Goal: Information Seeking & Learning: Find specific page/section

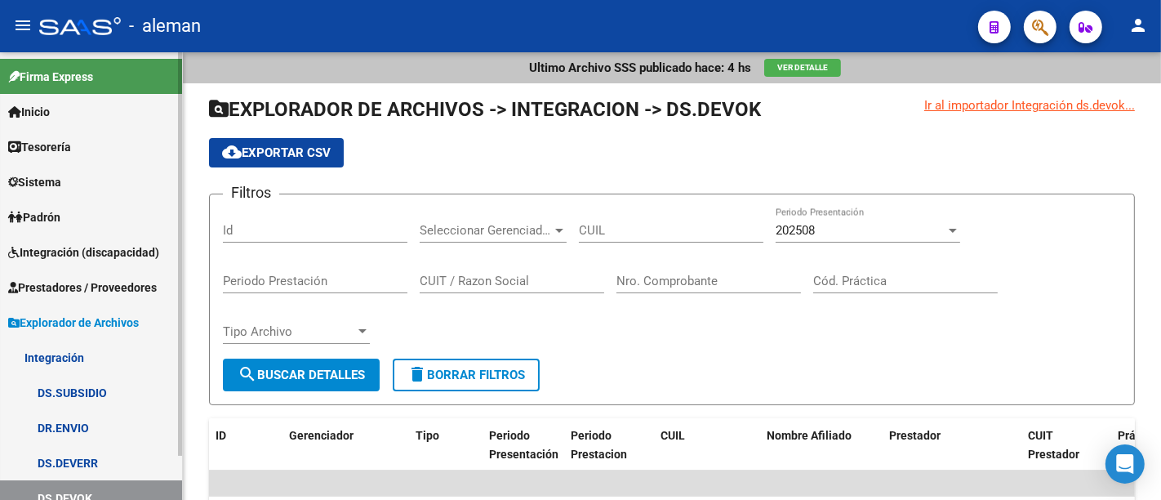
click at [67, 109] on link "Inicio" at bounding box center [91, 111] width 182 height 35
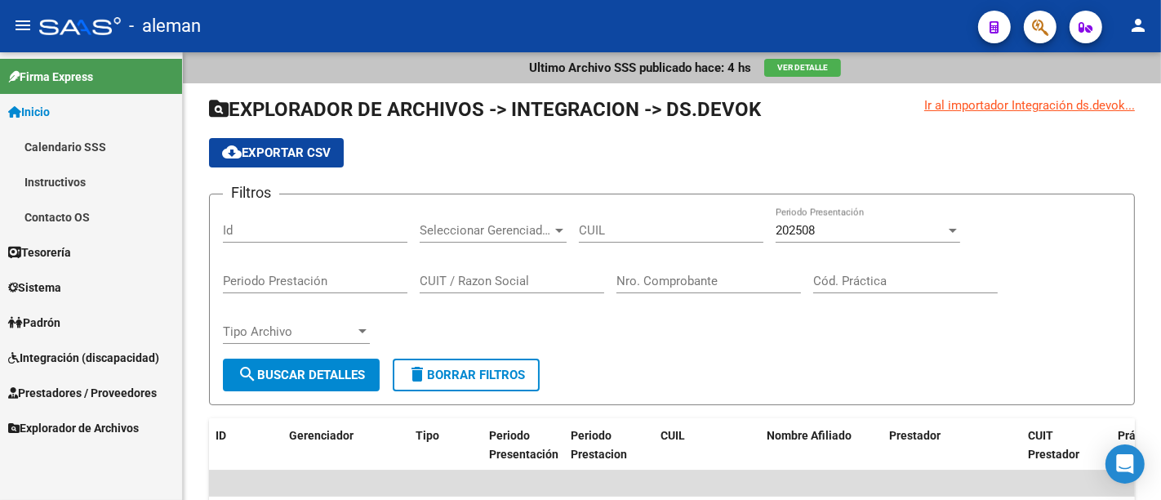
click at [93, 256] on link "Tesorería" at bounding box center [91, 251] width 182 height 35
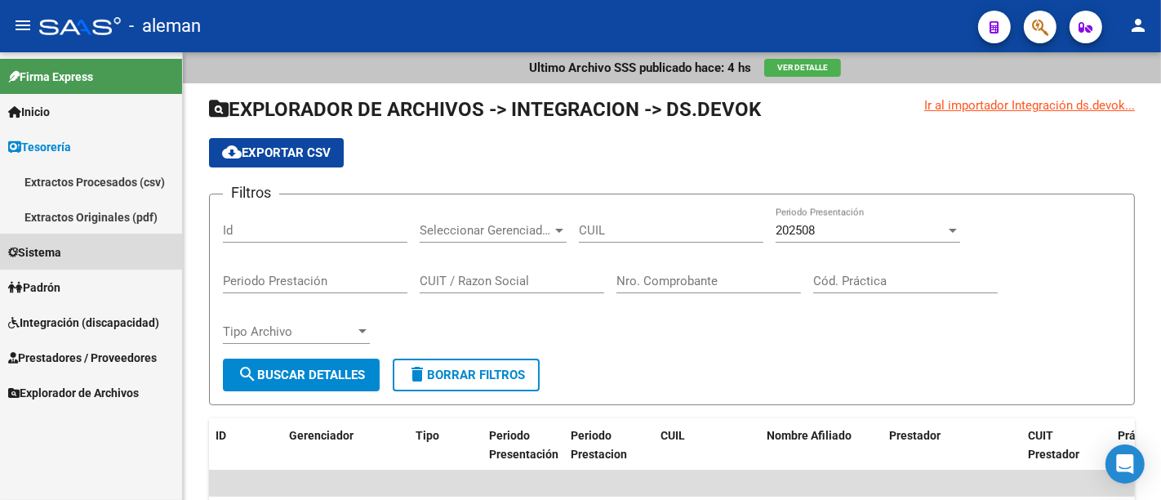
click at [88, 247] on link "Sistema" at bounding box center [91, 251] width 182 height 35
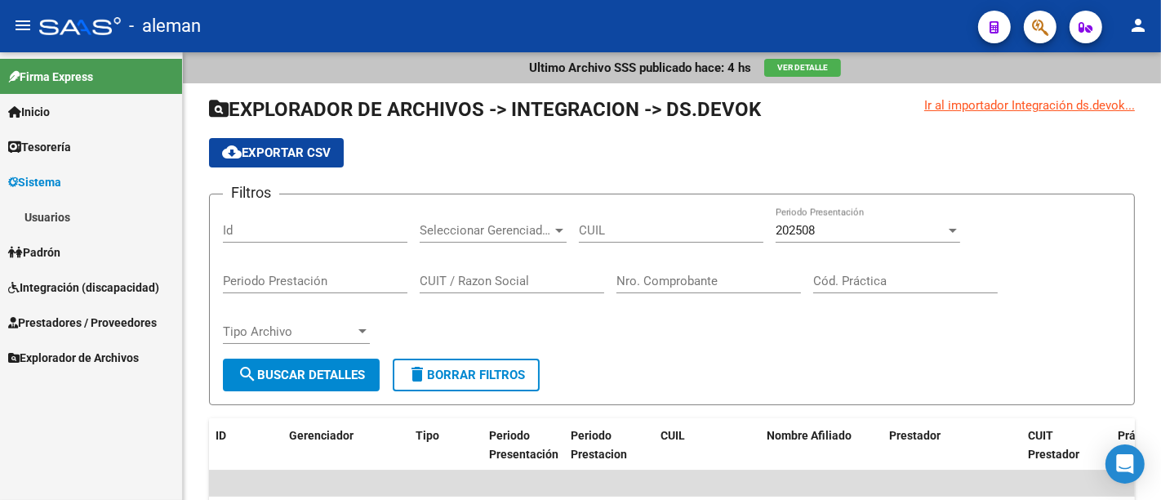
click at [73, 248] on link "Padrón" at bounding box center [91, 251] width 182 height 35
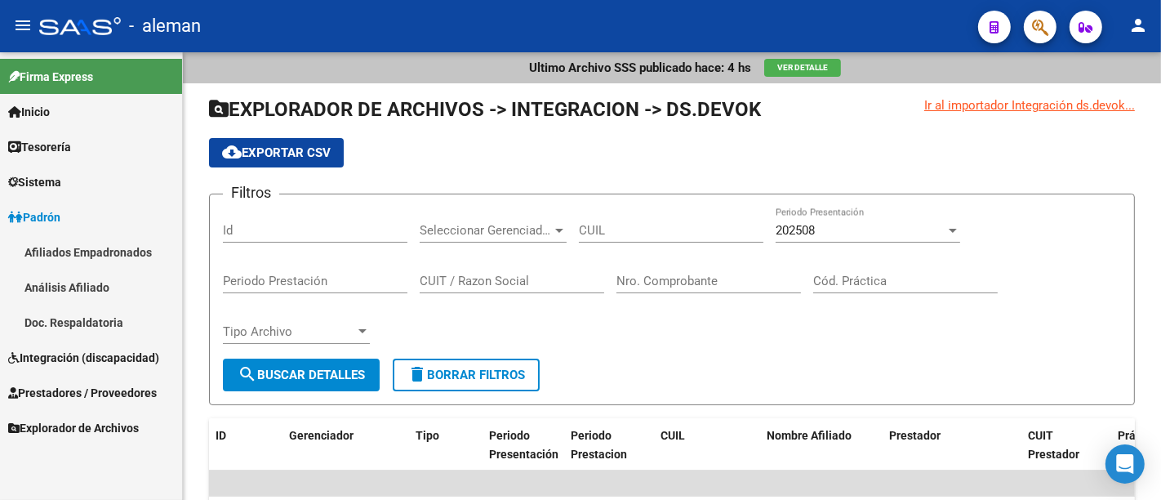
click at [110, 354] on span "Integración (discapacidad)" at bounding box center [83, 358] width 151 height 18
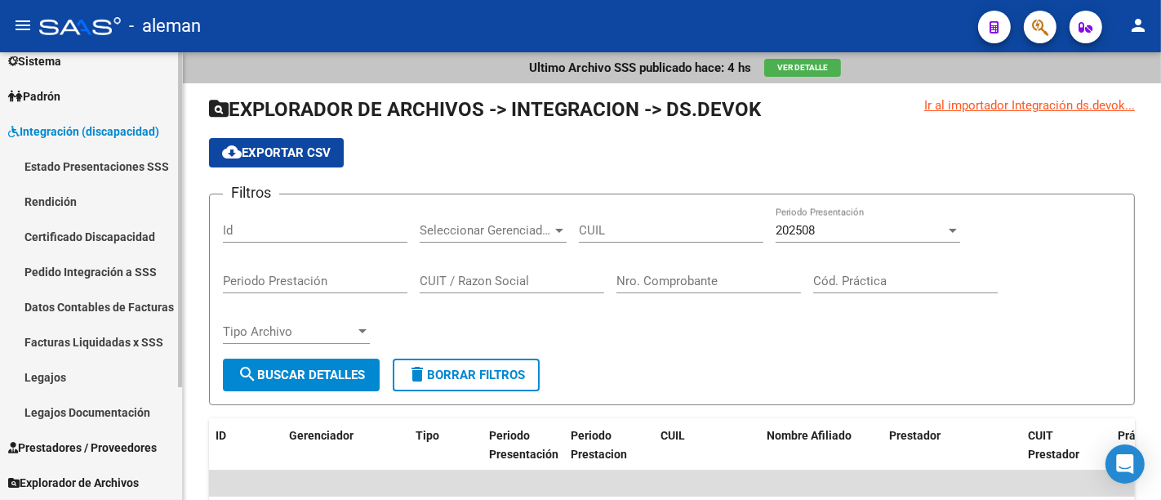
scroll to position [120, 0]
click at [104, 198] on link "Rendición" at bounding box center [91, 202] width 182 height 35
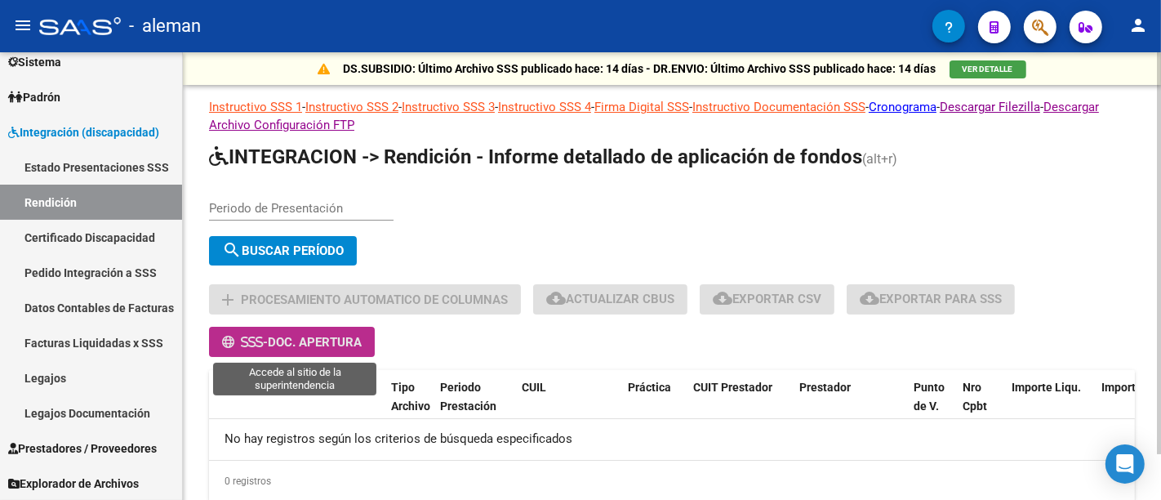
click at [336, 342] on span "Doc. Apertura" at bounding box center [315, 342] width 94 height 15
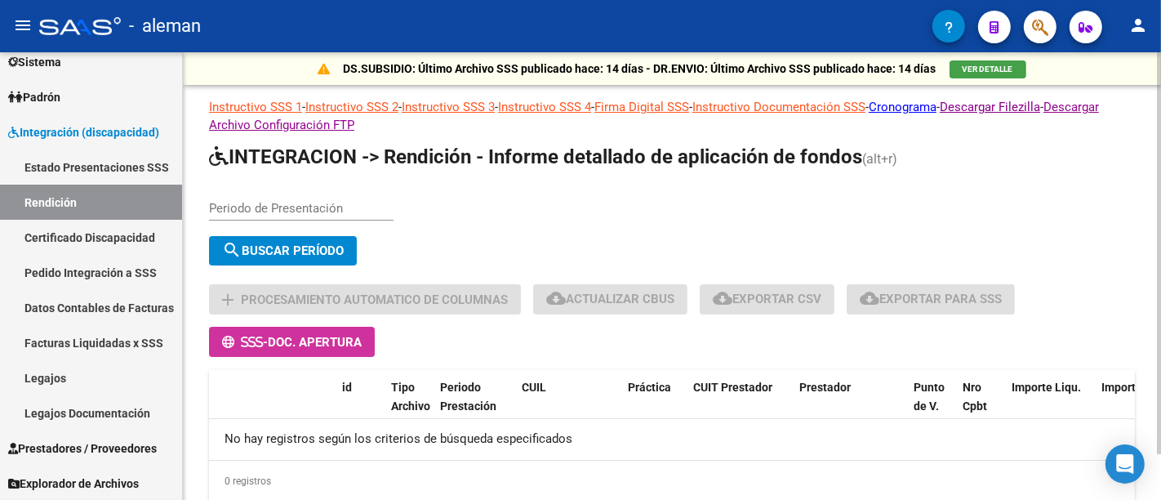
drag, startPoint x: 534, startPoint y: 233, endPoint x: 461, endPoint y: 208, distance: 76.7
click at [461, 208] on div "Periodo de Presentación search Buscar Período sync Cambiar Período" at bounding box center [672, 228] width 926 height 87
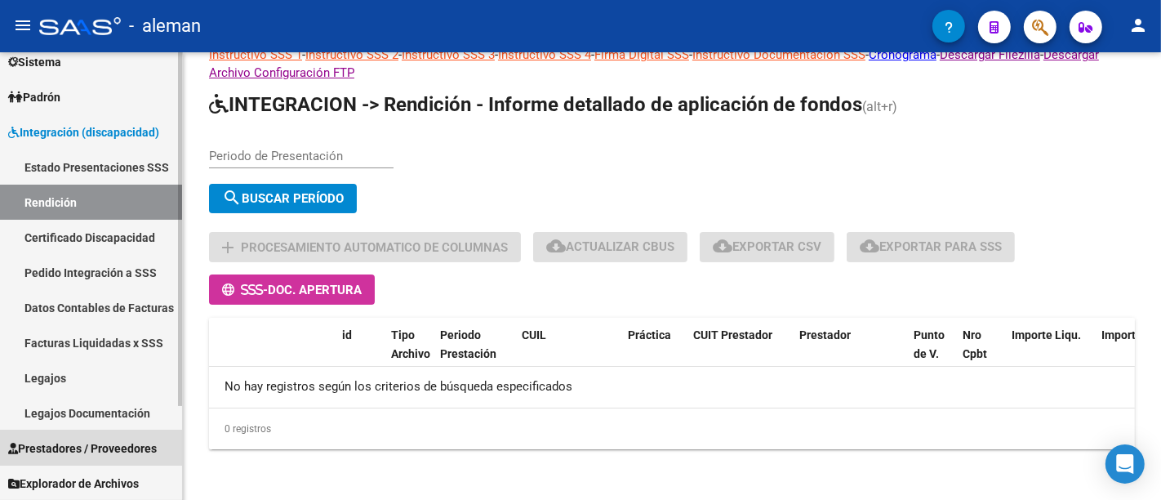
click at [86, 449] on span "Prestadores / Proveedores" at bounding box center [82, 448] width 149 height 18
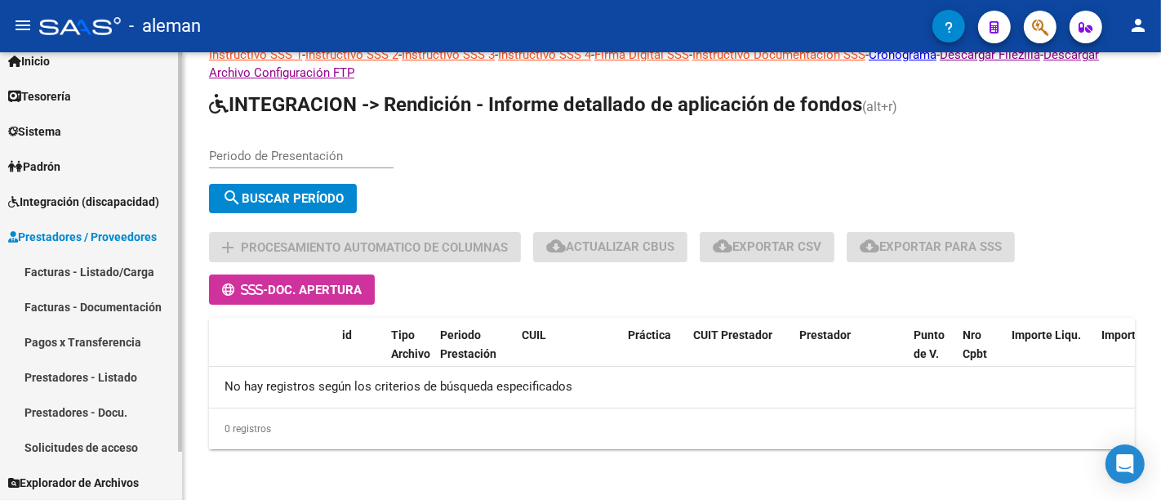
scroll to position [49, 0]
click at [93, 371] on link "Prestadores - Listado" at bounding box center [91, 378] width 182 height 35
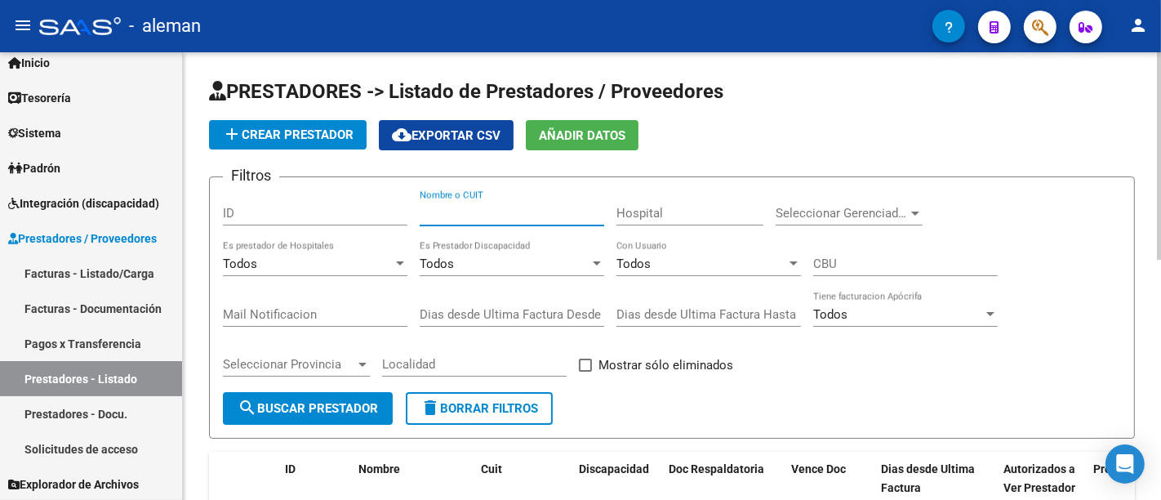
click at [502, 218] on input "Nombre o CUIT" at bounding box center [512, 213] width 185 height 15
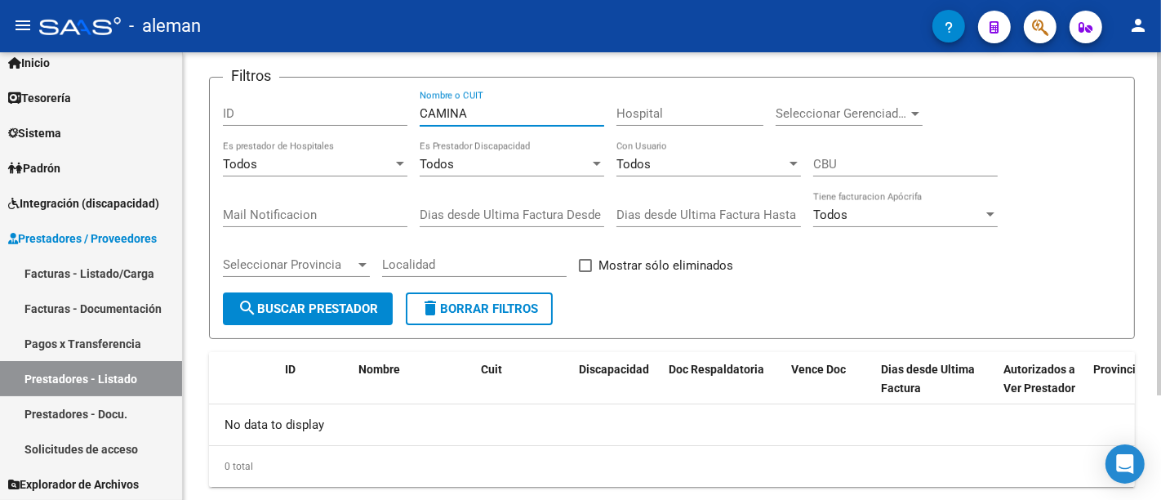
scroll to position [47, 0]
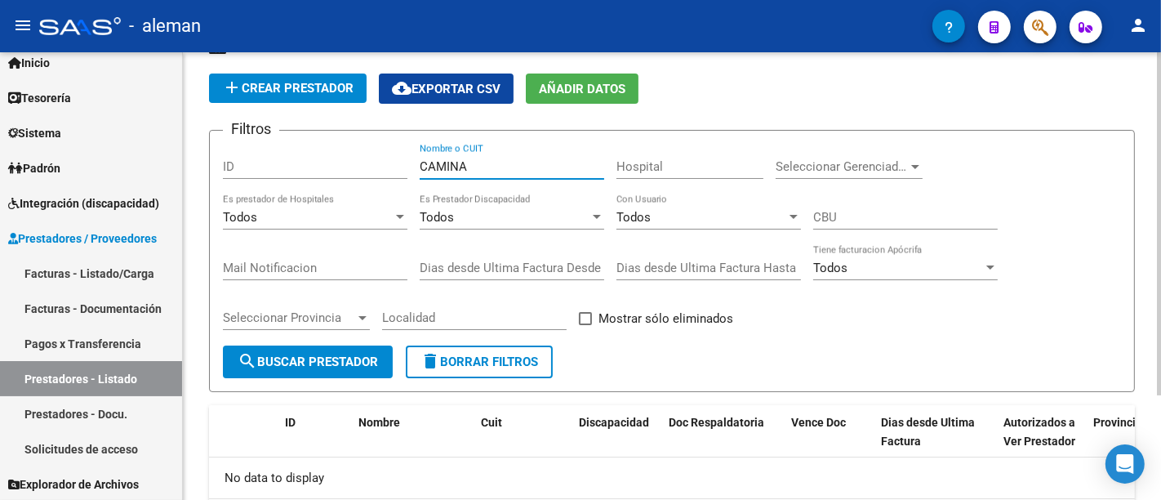
drag, startPoint x: 437, startPoint y: 163, endPoint x: 402, endPoint y: 160, distance: 35.2
click at [402, 160] on div "Filtros ID CAMINA Nombre o CUIT Hospital Seleccionar Gerenciador Seleccionar Ge…" at bounding box center [672, 245] width 898 height 202
click at [439, 159] on input "[PERSON_NAME]" at bounding box center [512, 166] width 185 height 15
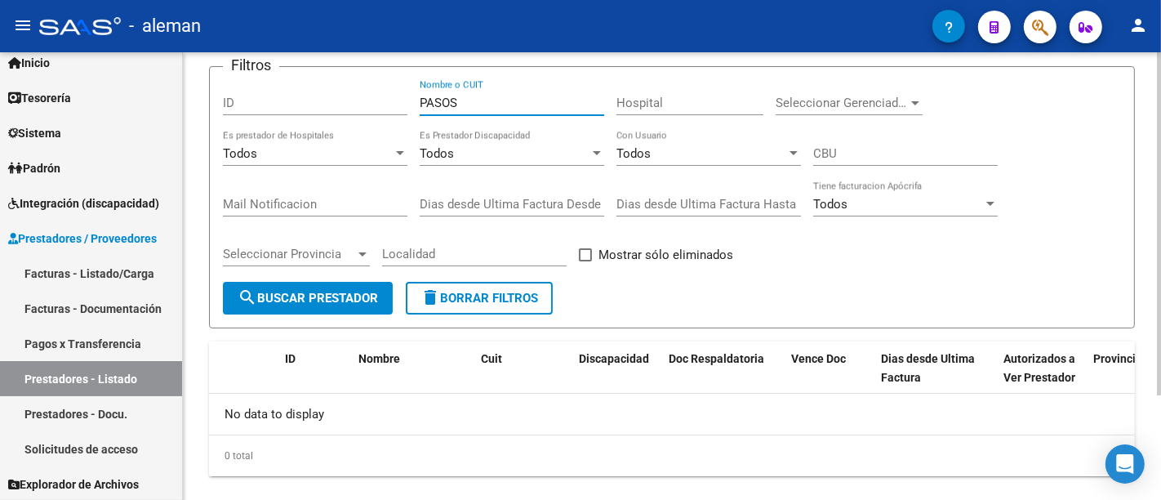
scroll to position [137, 0]
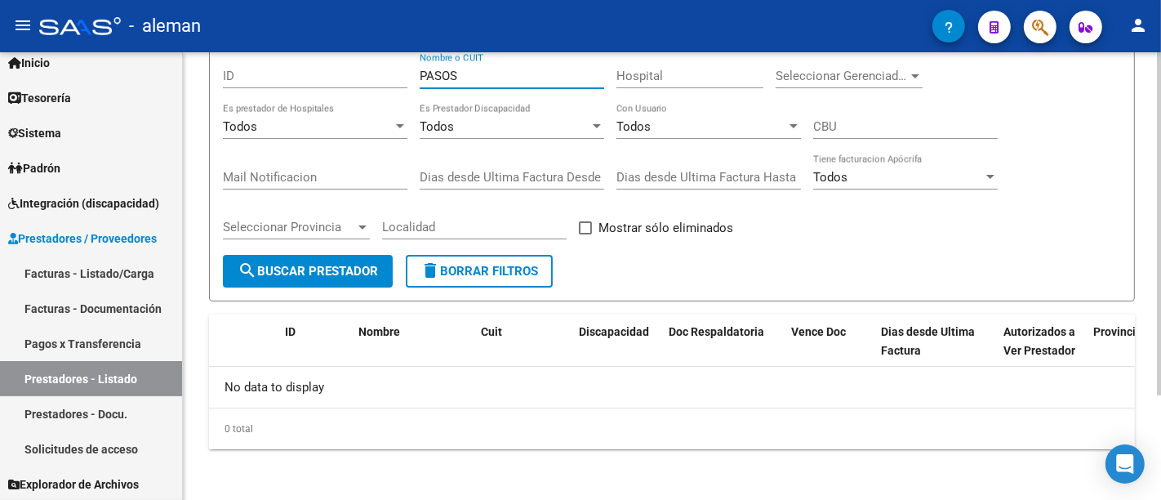
drag, startPoint x: 482, startPoint y: 78, endPoint x: 335, endPoint y: 82, distance: 147.1
click at [335, 82] on div "Filtros ID PASOS Nombre o CUIT Hospital Seleccionar Gerenciador Seleccionar Ger…" at bounding box center [672, 154] width 898 height 202
click at [116, 368] on link "Prestadores - Listado" at bounding box center [91, 378] width 182 height 35
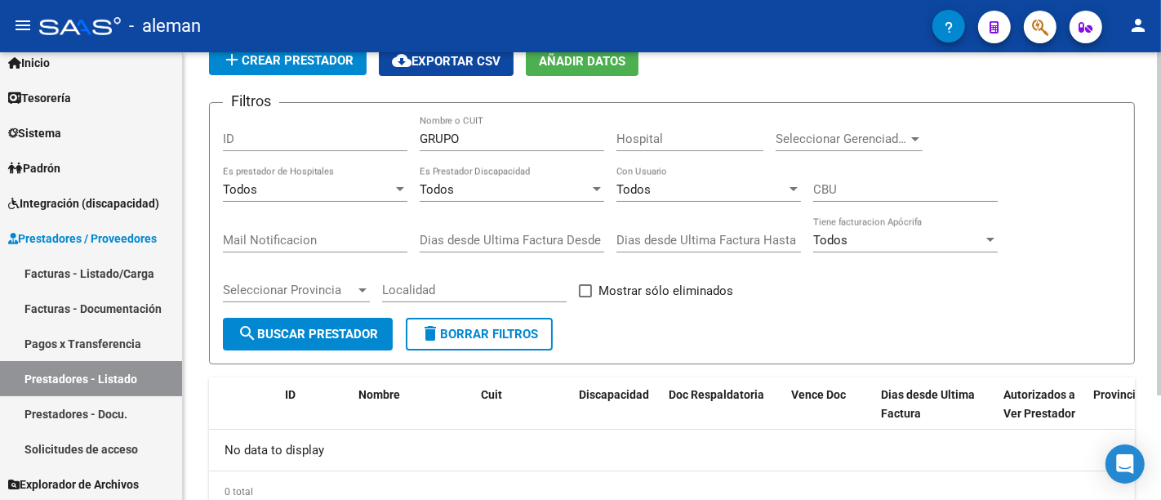
scroll to position [47, 0]
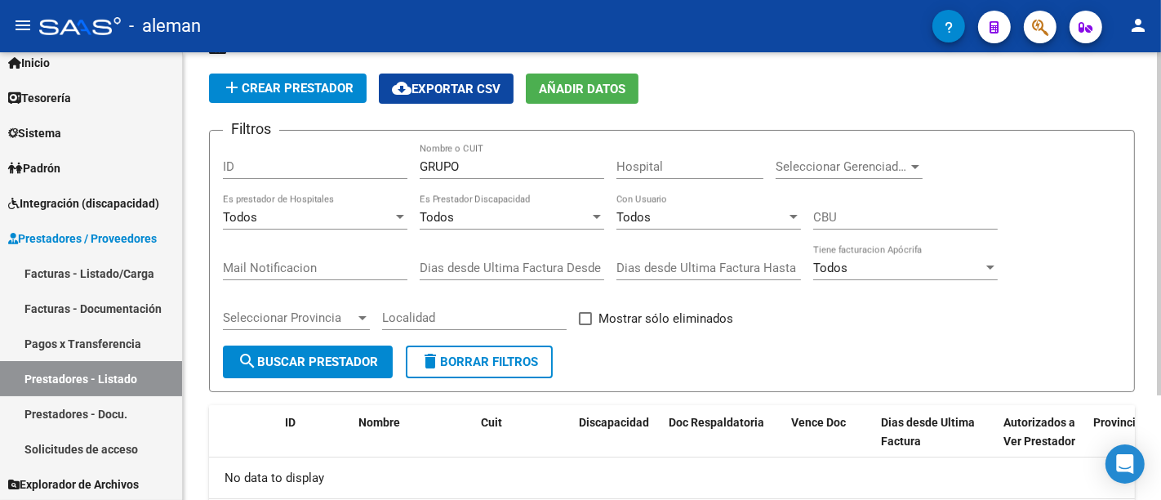
drag, startPoint x: 479, startPoint y: 178, endPoint x: 438, endPoint y: 166, distance: 42.6
click at [461, 173] on div "GRUPO Nombre o CUIT" at bounding box center [512, 161] width 185 height 35
click at [360, 167] on div "Filtros ID GRUPO Nombre o CUIT Hospital Seleccionar Gerenciador Seleccionar Ger…" at bounding box center [672, 245] width 898 height 202
paste input "0679528692"
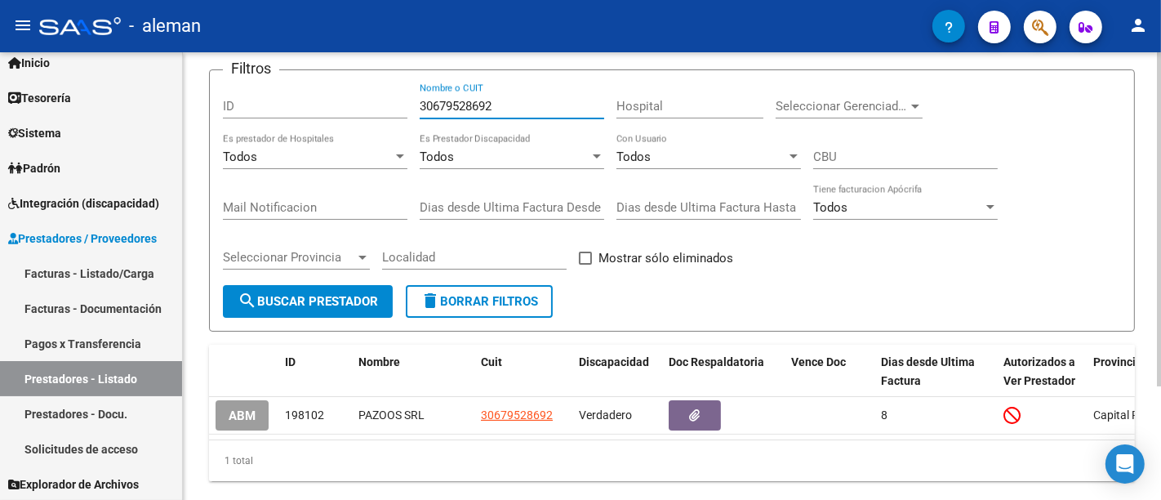
scroll to position [153, 0]
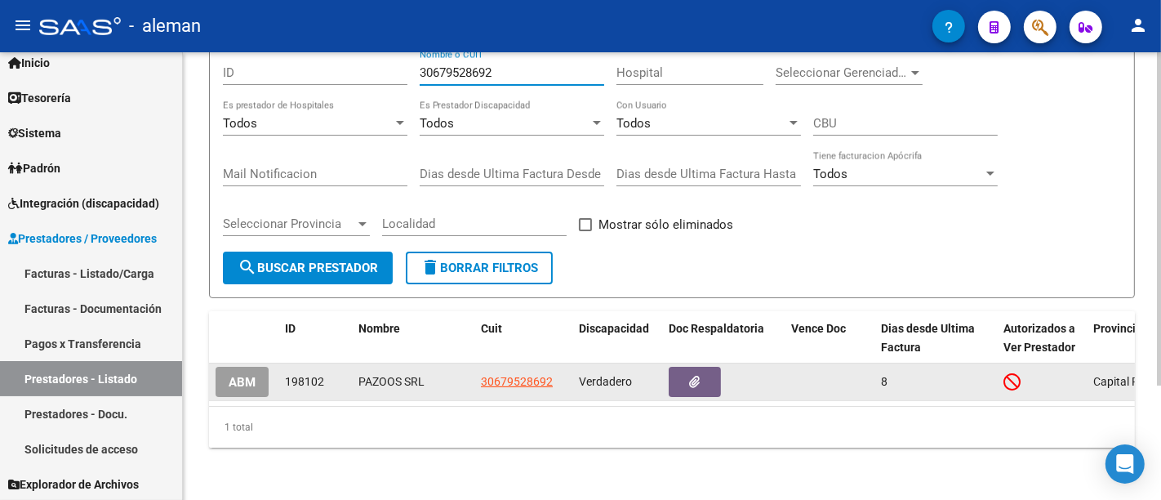
type input "30679528692"
click at [238, 375] on span "ABM" at bounding box center [242, 382] width 27 height 15
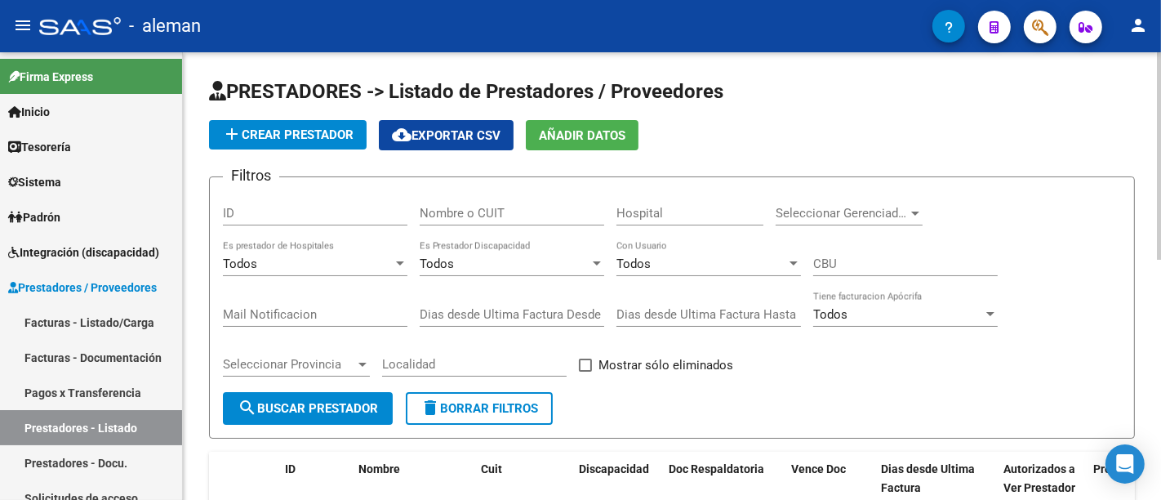
click at [505, 207] on input "Nombre o CUIT" at bounding box center [512, 213] width 185 height 15
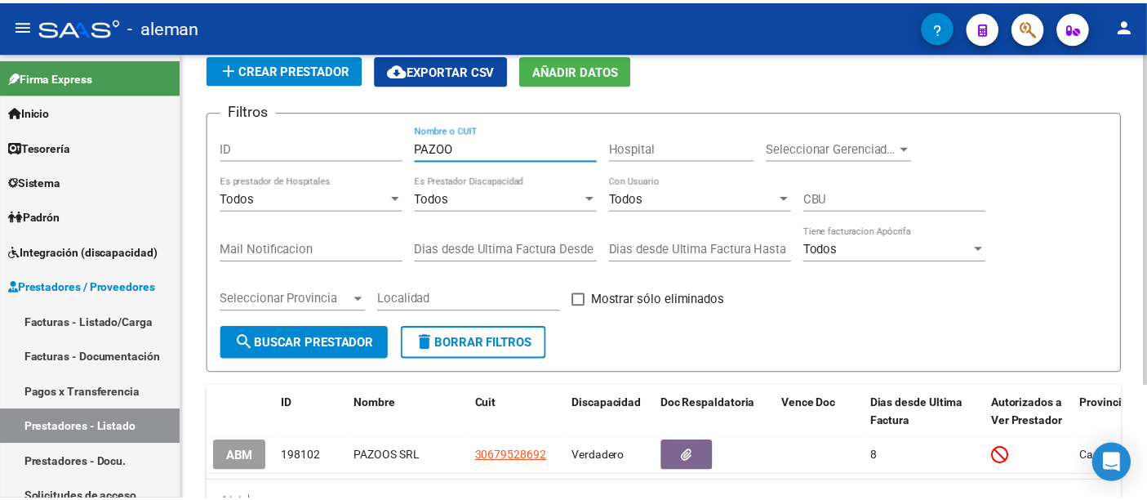
scroll to position [91, 0]
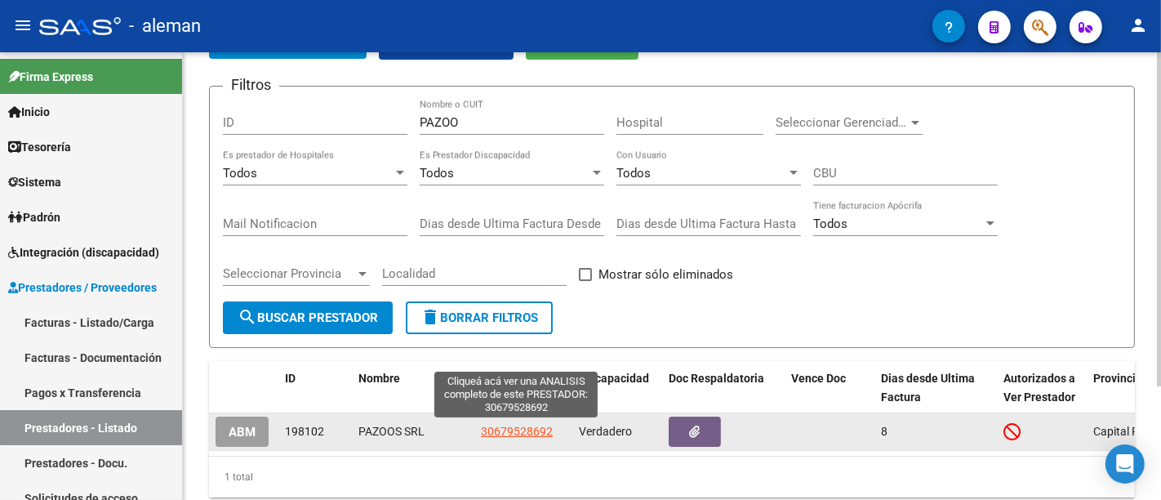
click at [534, 430] on span "30679528692" at bounding box center [517, 431] width 72 height 13
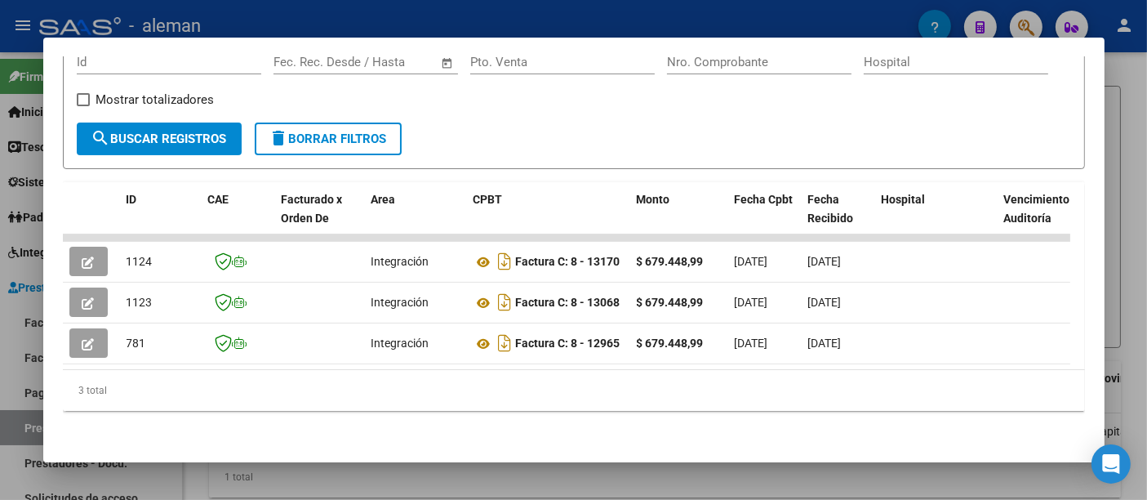
scroll to position [0, 0]
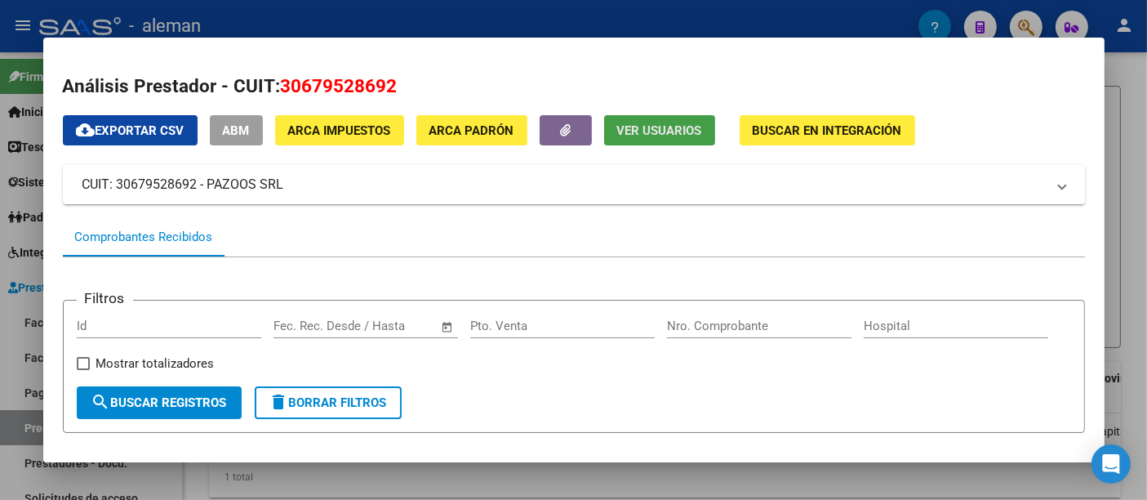
click at [625, 118] on button "Ver Usuarios" at bounding box center [659, 130] width 111 height 30
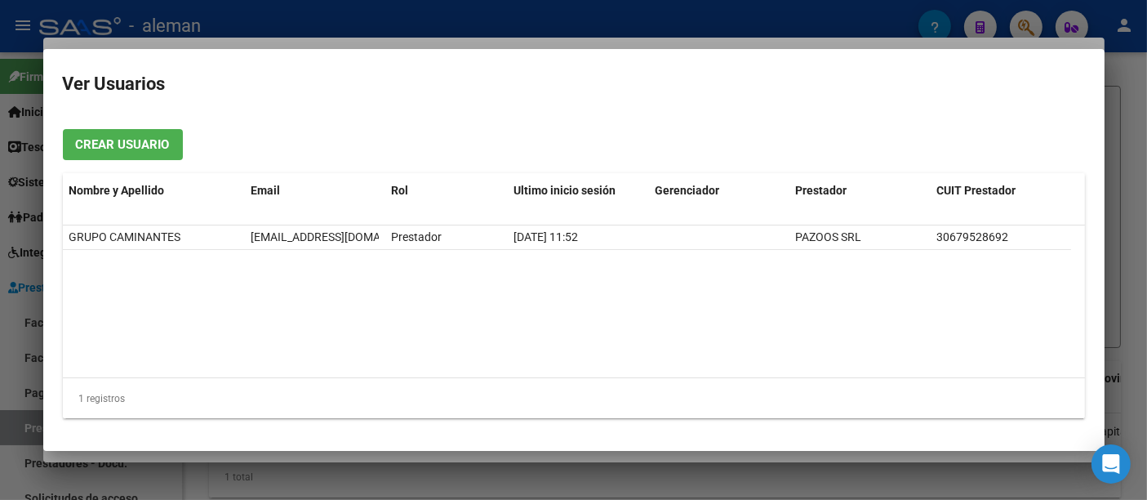
click at [1128, 188] on div at bounding box center [573, 250] width 1147 height 500
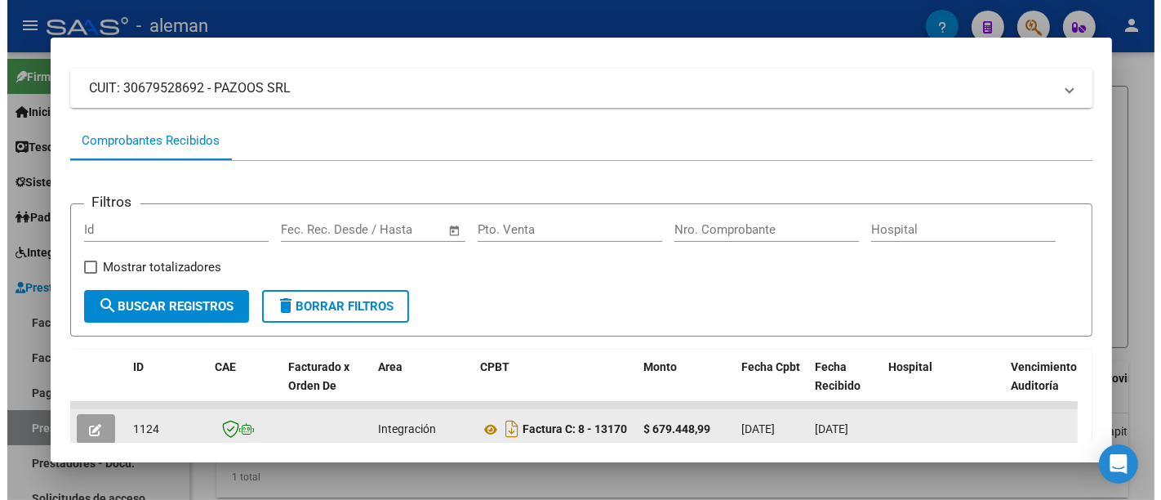
scroll to position [181, 0]
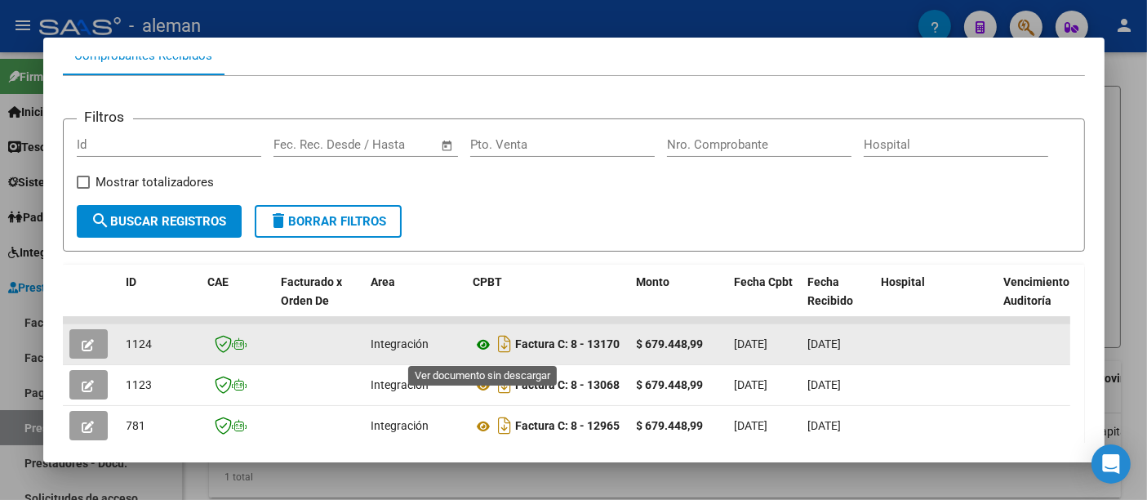
click at [485, 345] on icon at bounding box center [484, 345] width 21 height 20
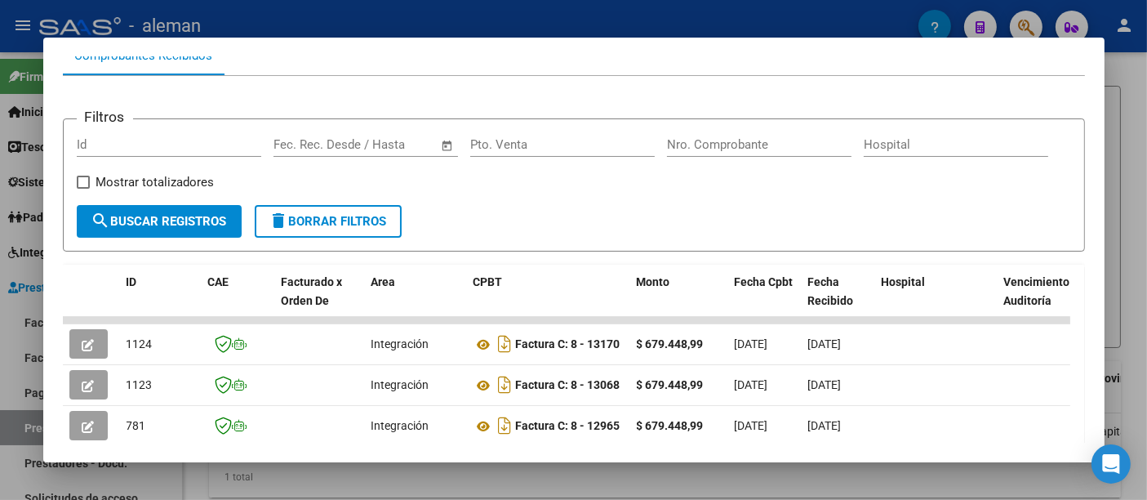
click at [1116, 143] on div at bounding box center [573, 250] width 1147 height 500
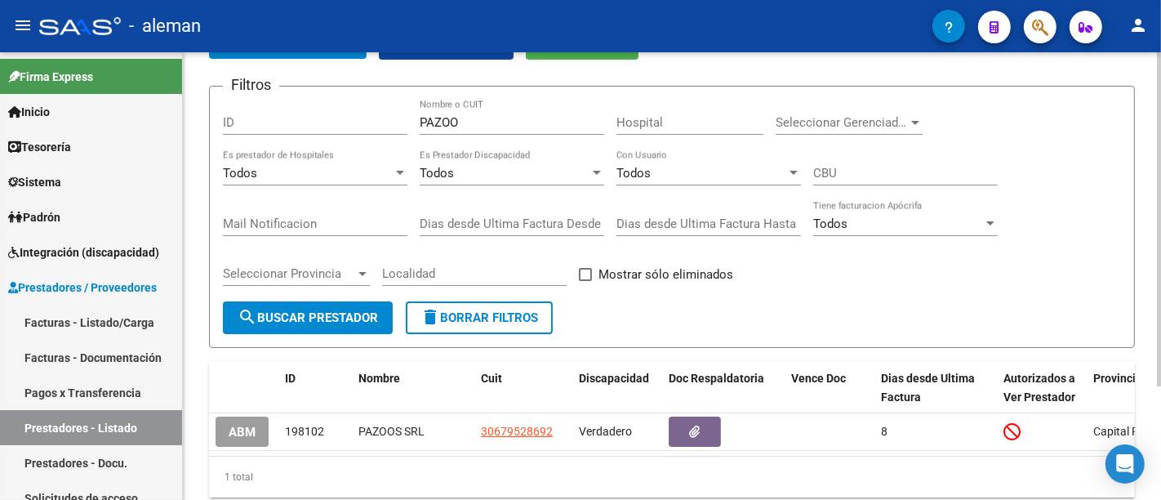
drag, startPoint x: 489, startPoint y: 109, endPoint x: 398, endPoint y: 114, distance: 91.6
click at [382, 118] on div "Filtros ID PAZOO Nombre o CUIT Hospital Seleccionar Gerenciador Seleccionar Ger…" at bounding box center [672, 201] width 898 height 202
drag, startPoint x: 530, startPoint y: 127, endPoint x: 330, endPoint y: 135, distance: 200.2
click at [331, 132] on div "Filtros ID PAZOO Nombre o CUIT Hospital Seleccionar Gerenciador Seleccionar Ger…" at bounding box center [672, 201] width 898 height 202
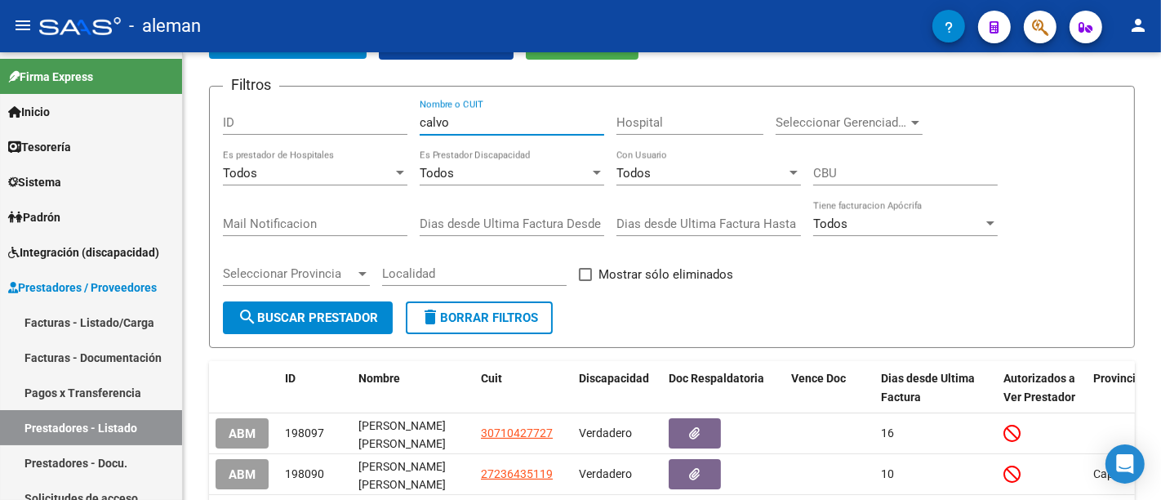
type input "calvo"
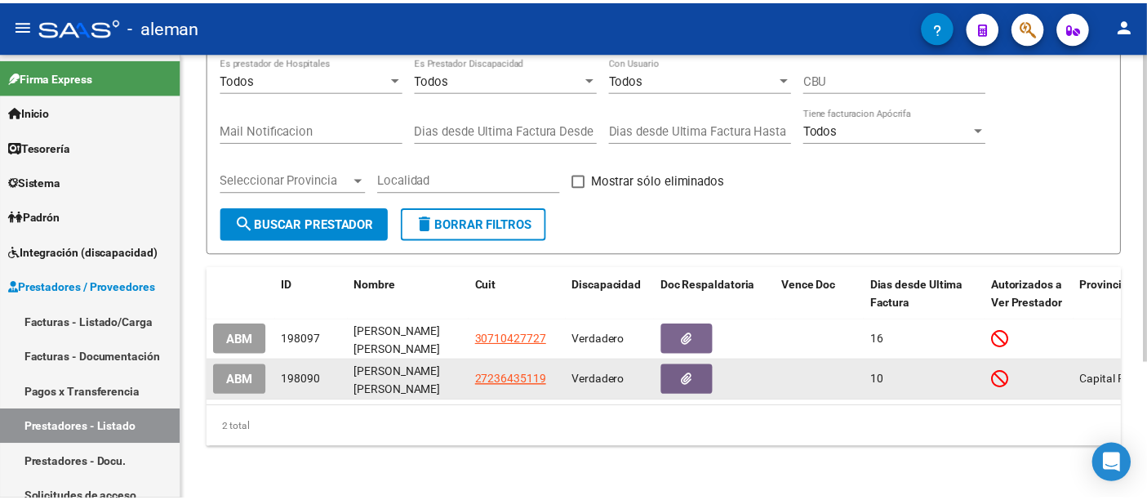
scroll to position [198, 0]
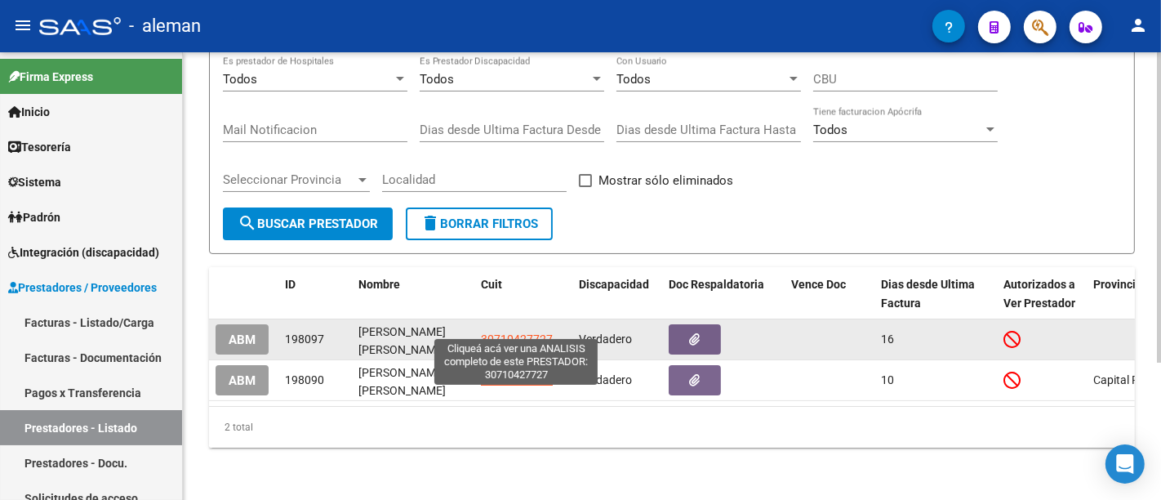
click at [529, 332] on span "30710427727" at bounding box center [517, 338] width 72 height 13
type textarea "30710427727"
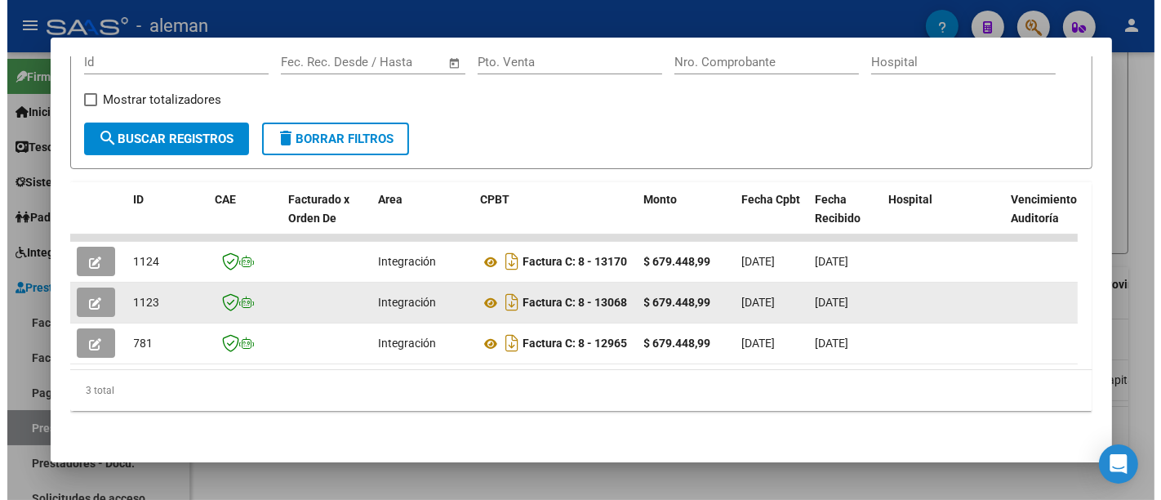
scroll to position [272, 0]
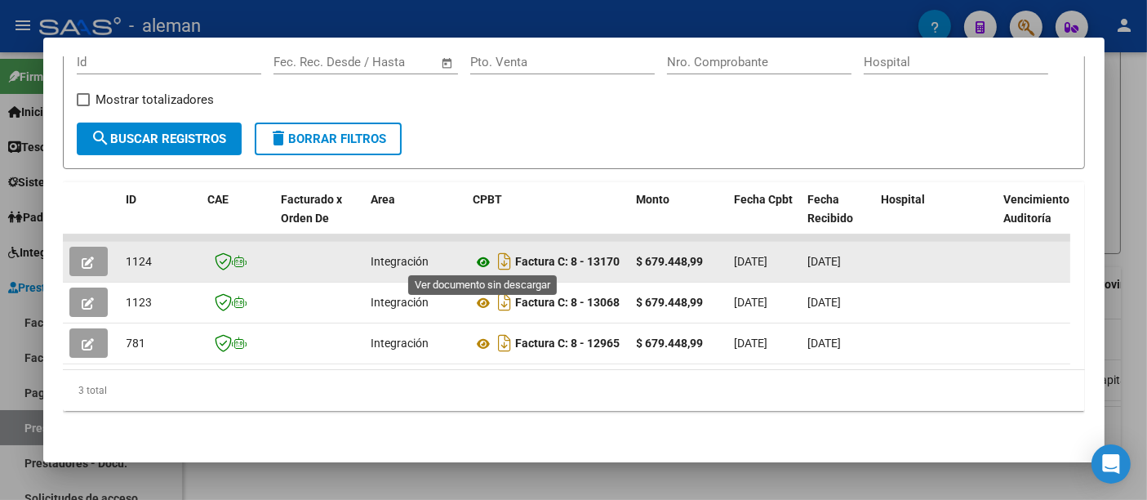
click at [487, 257] on icon at bounding box center [484, 262] width 21 height 20
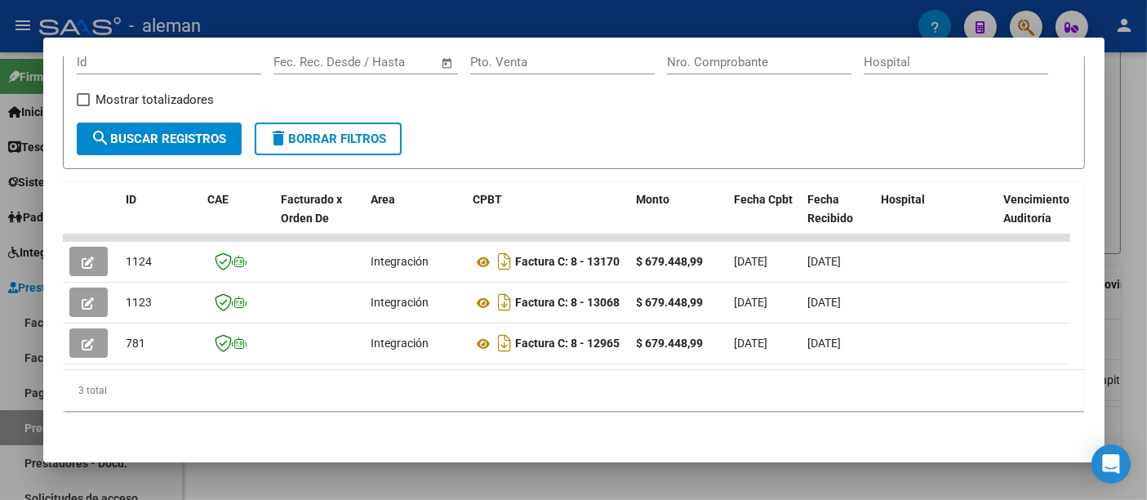
click at [1120, 255] on div at bounding box center [573, 250] width 1147 height 500
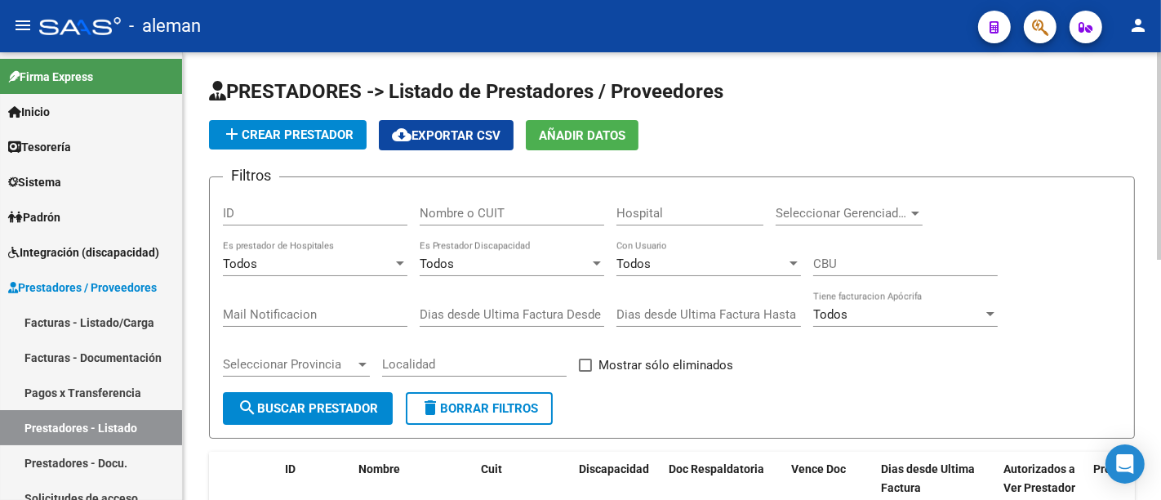
click at [466, 206] on input "Nombre o CUIT" at bounding box center [512, 213] width 185 height 15
drag, startPoint x: 485, startPoint y: 216, endPoint x: 384, endPoint y: 197, distance: 103.0
click at [384, 197] on div "Filtros ID aidis Nombre o CUIT Hospital Seleccionar Gerenciador Seleccionar Ger…" at bounding box center [672, 291] width 898 height 202
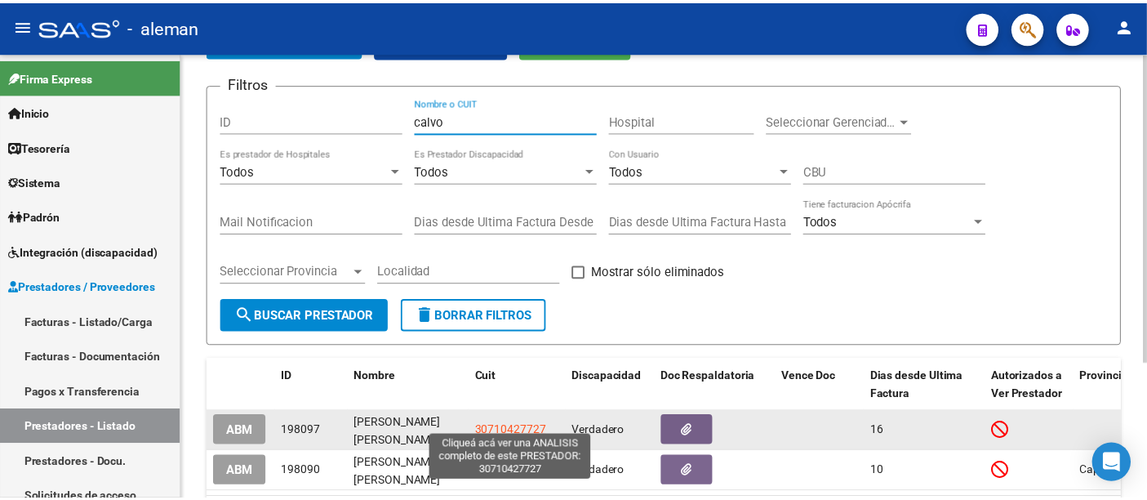
scroll to position [198, 0]
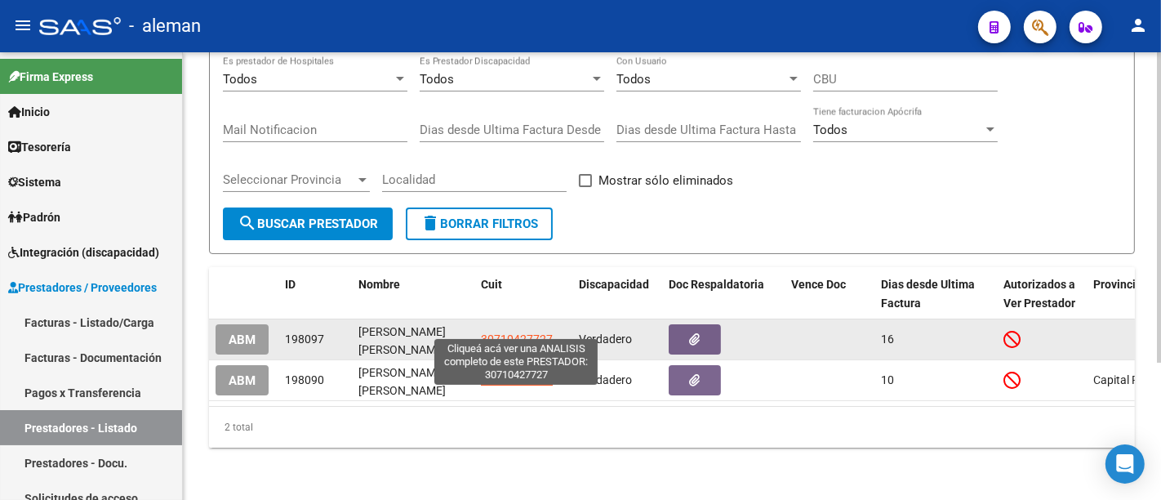
type input "calvo"
click at [540, 332] on span "30710427727" at bounding box center [517, 338] width 72 height 13
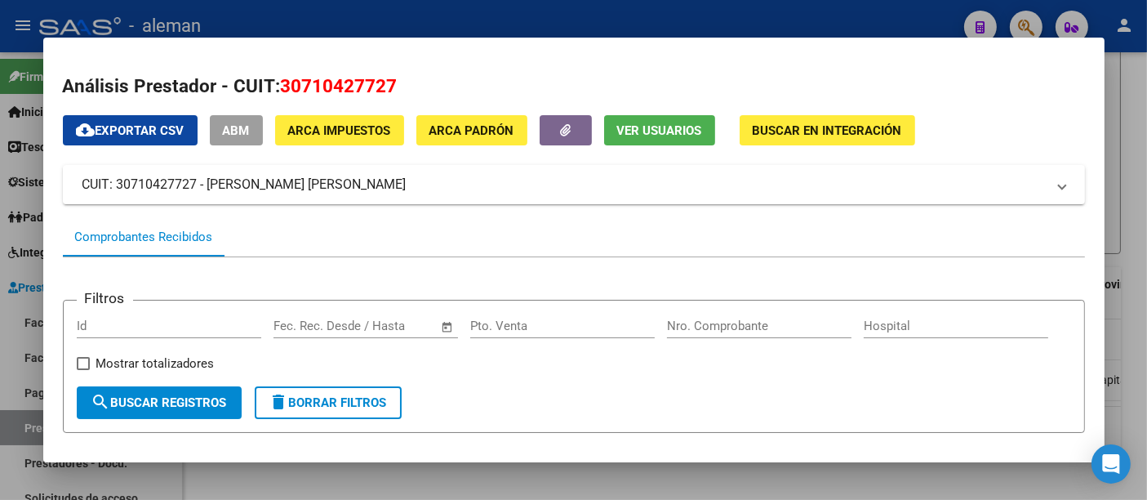
scroll to position [137, 0]
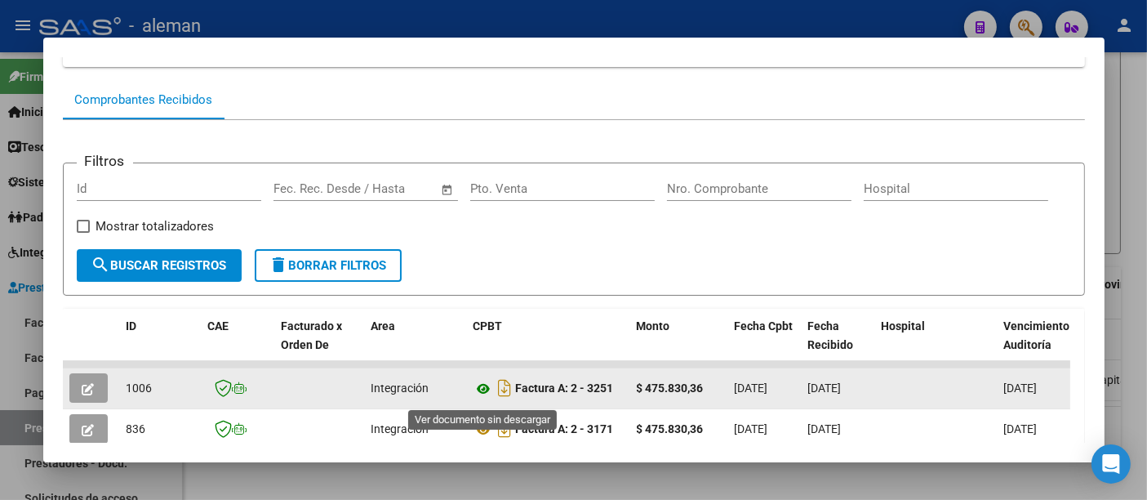
click at [485, 395] on icon at bounding box center [484, 389] width 21 height 20
click at [480, 395] on icon at bounding box center [484, 389] width 21 height 20
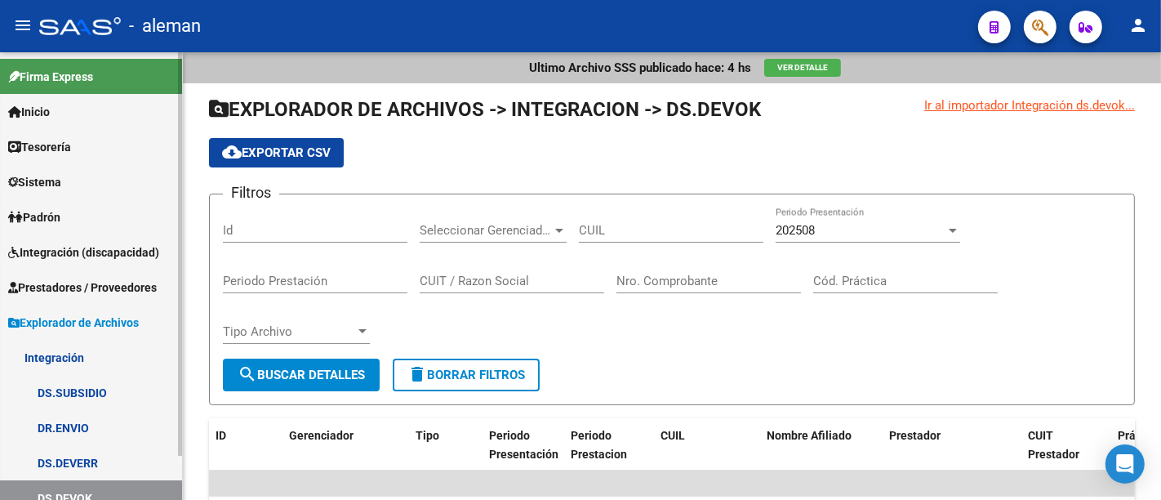
click at [85, 238] on link "Integración (discapacidad)" at bounding box center [91, 251] width 182 height 35
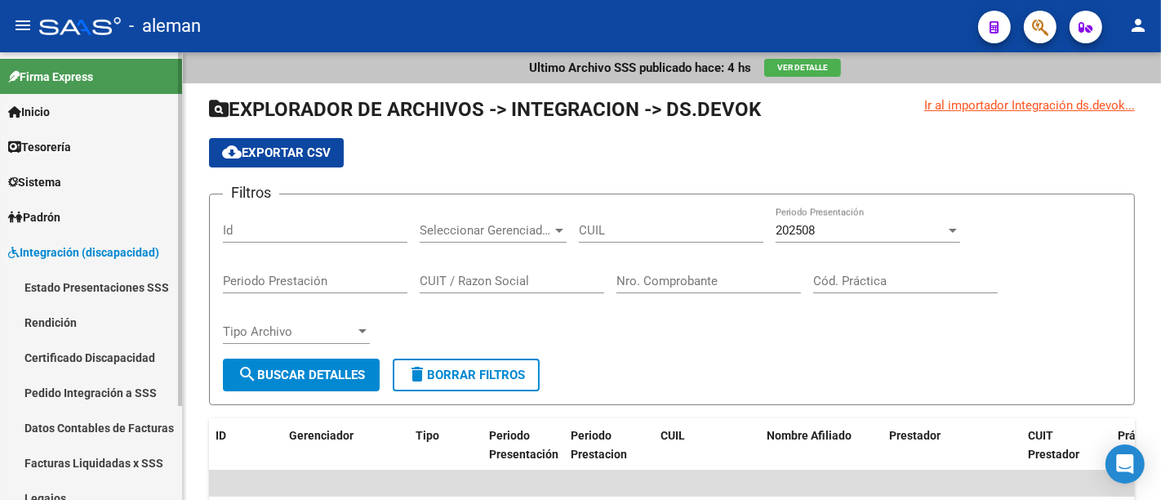
click at [95, 319] on link "Rendición" at bounding box center [91, 322] width 182 height 35
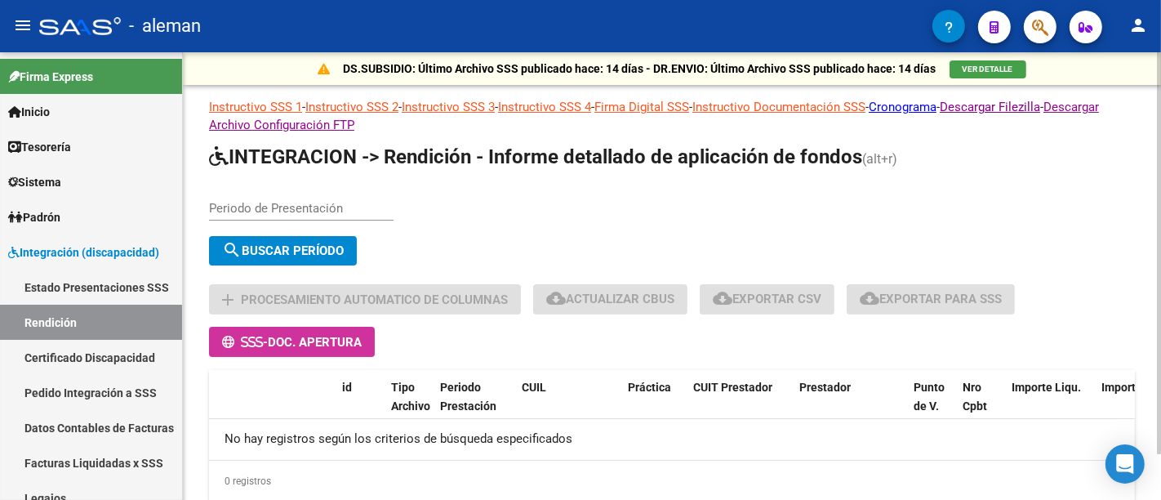
scroll to position [52, 0]
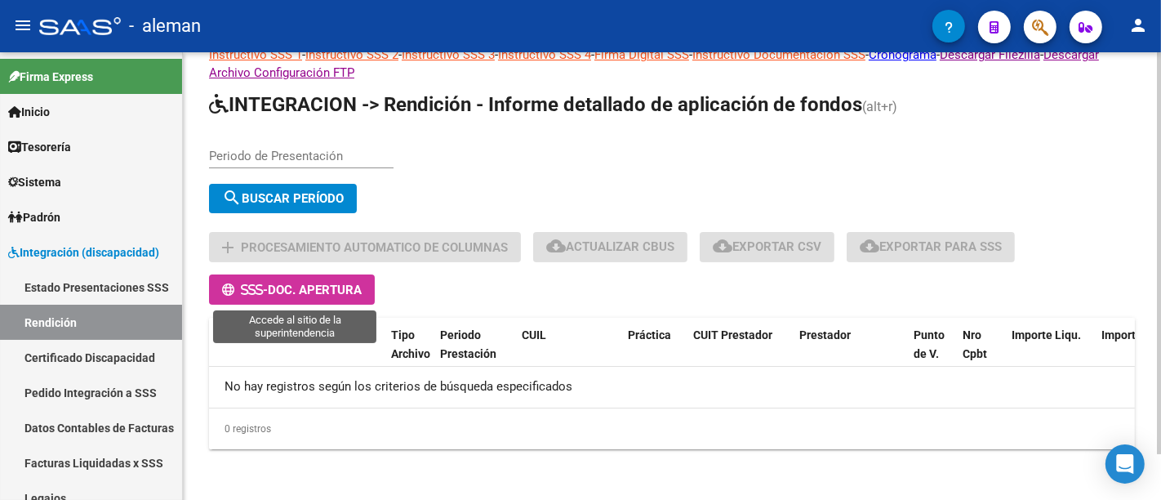
click at [335, 283] on span "Doc. Apertura" at bounding box center [315, 290] width 94 height 15
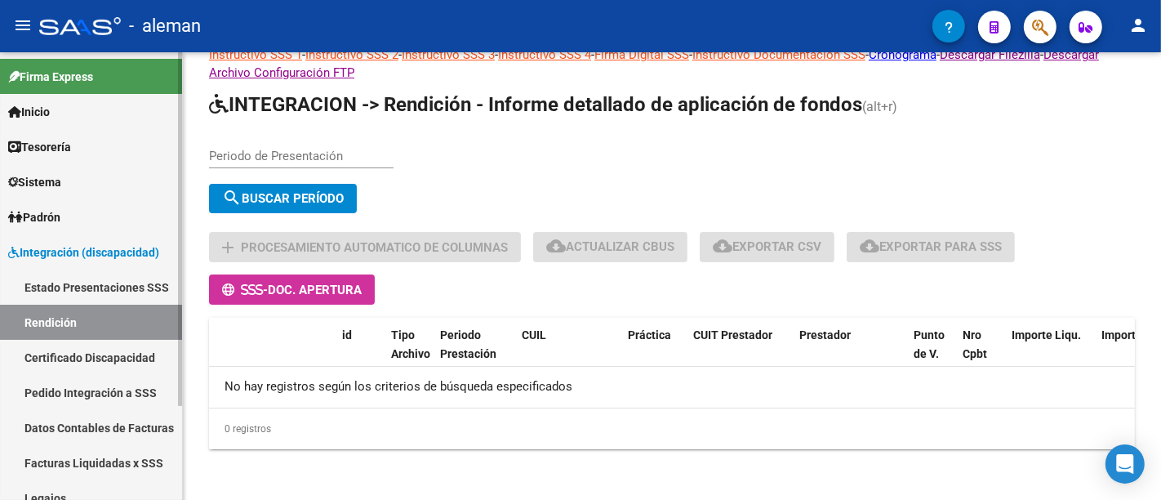
click at [87, 247] on span "Integración (discapacidad)" at bounding box center [83, 252] width 151 height 18
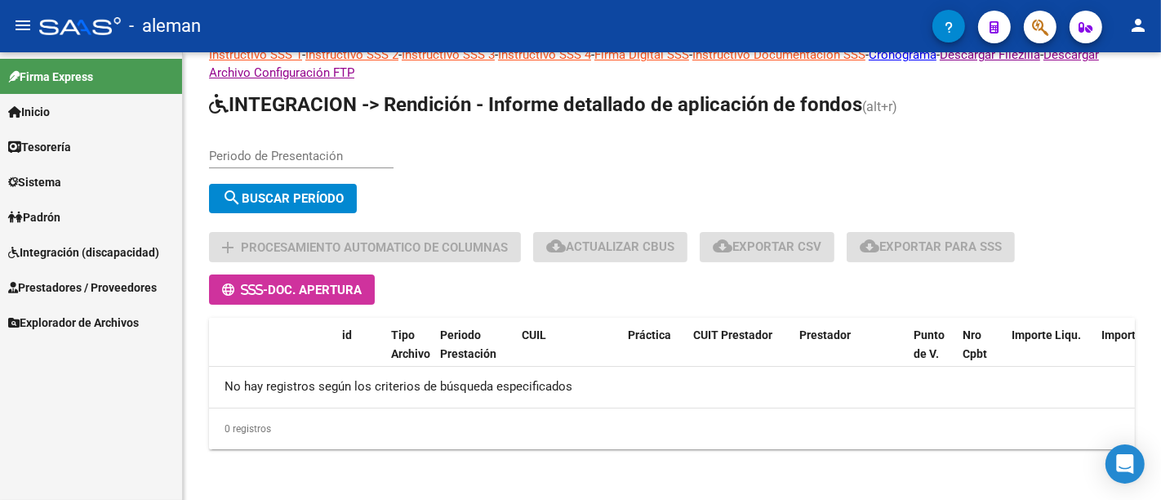
click at [84, 244] on span "Integración (discapacidad)" at bounding box center [83, 252] width 151 height 18
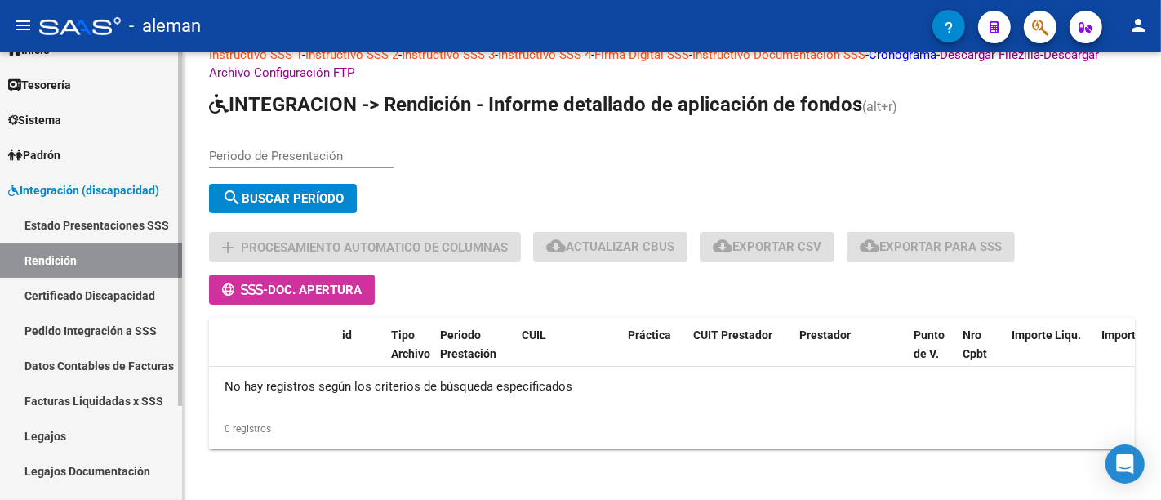
scroll to position [120, 0]
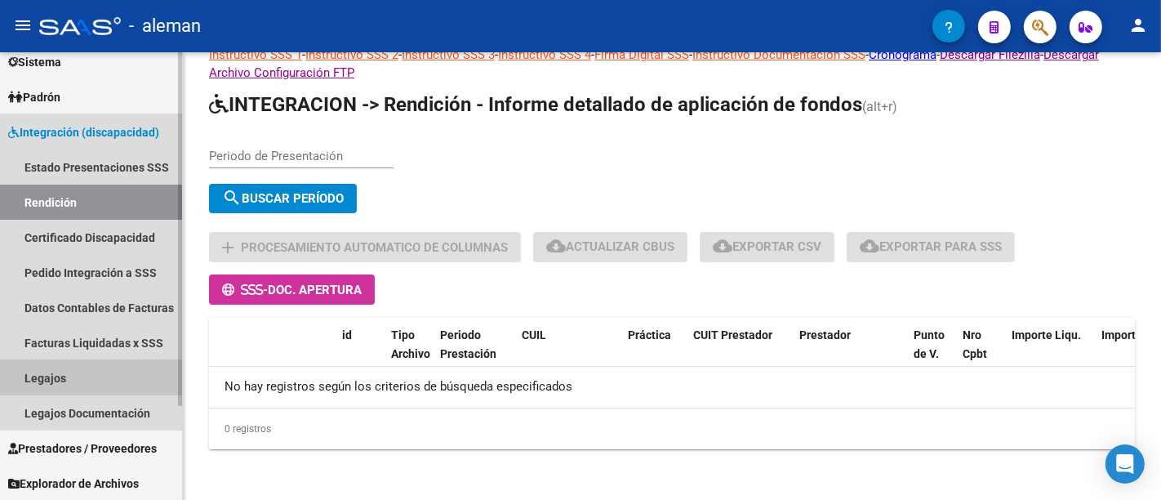
click at [88, 369] on link "Legajos" at bounding box center [91, 377] width 182 height 35
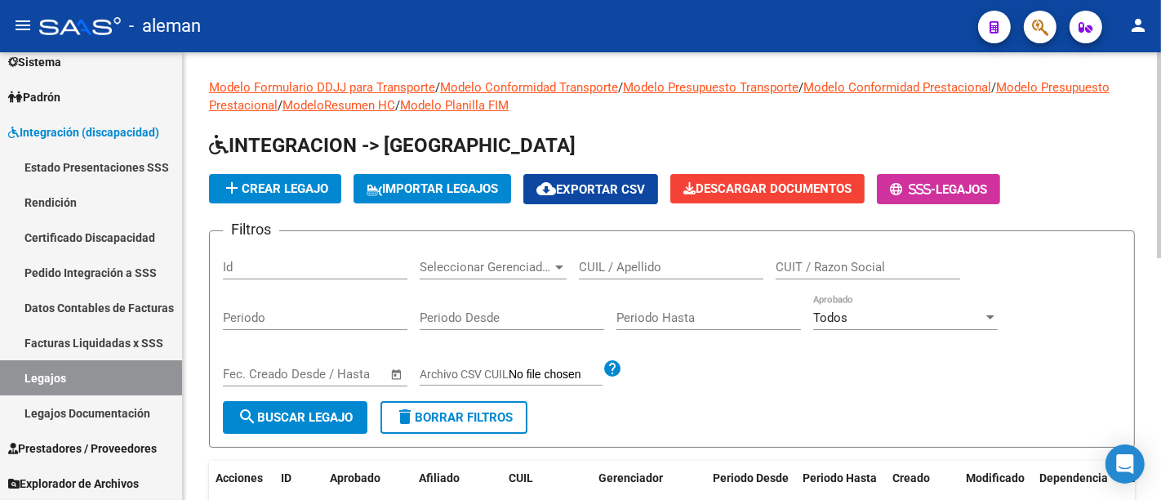
click at [620, 258] on div "CUIL / Apellido" at bounding box center [671, 261] width 185 height 35
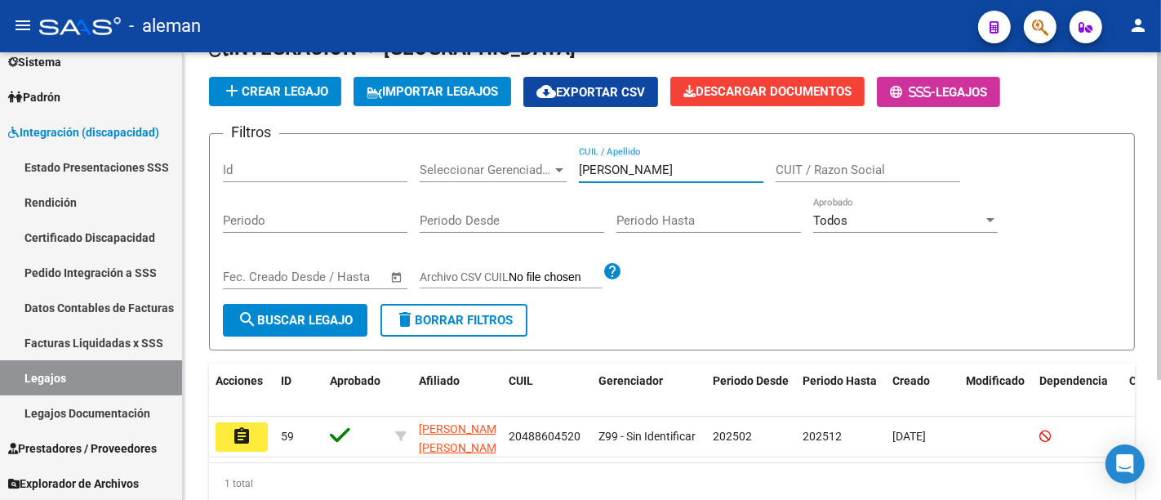
scroll to position [166, 0]
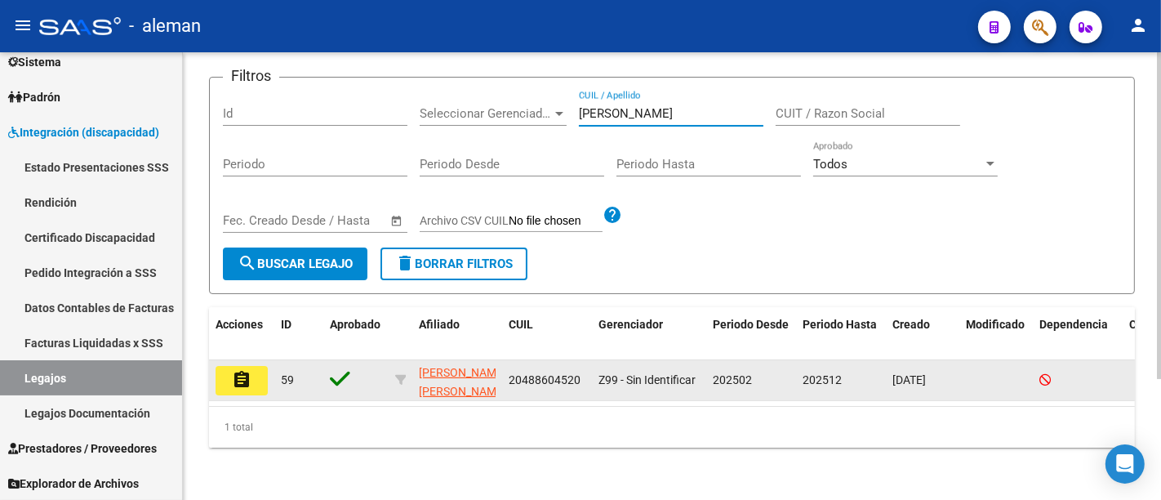
type input "sanchez"
click at [225, 366] on button "assignment" at bounding box center [242, 380] width 52 height 29
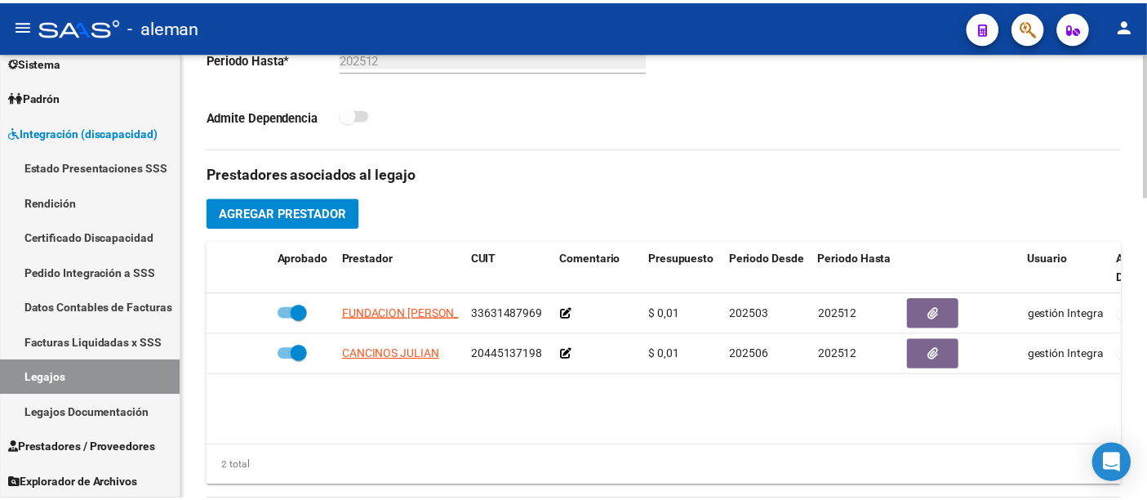
scroll to position [635, 0]
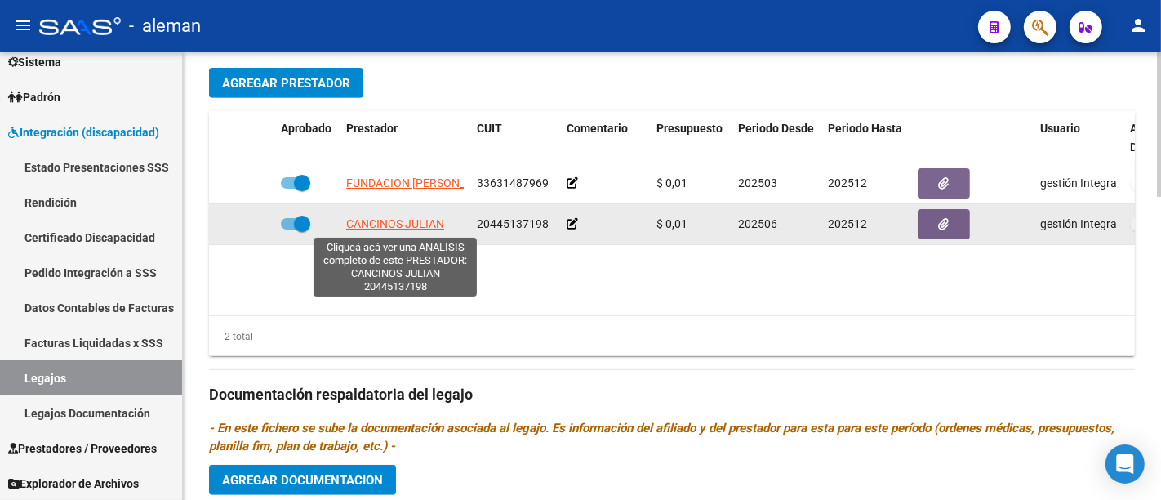
click at [385, 221] on span "CANCINOS JULIAN" at bounding box center [395, 223] width 98 height 13
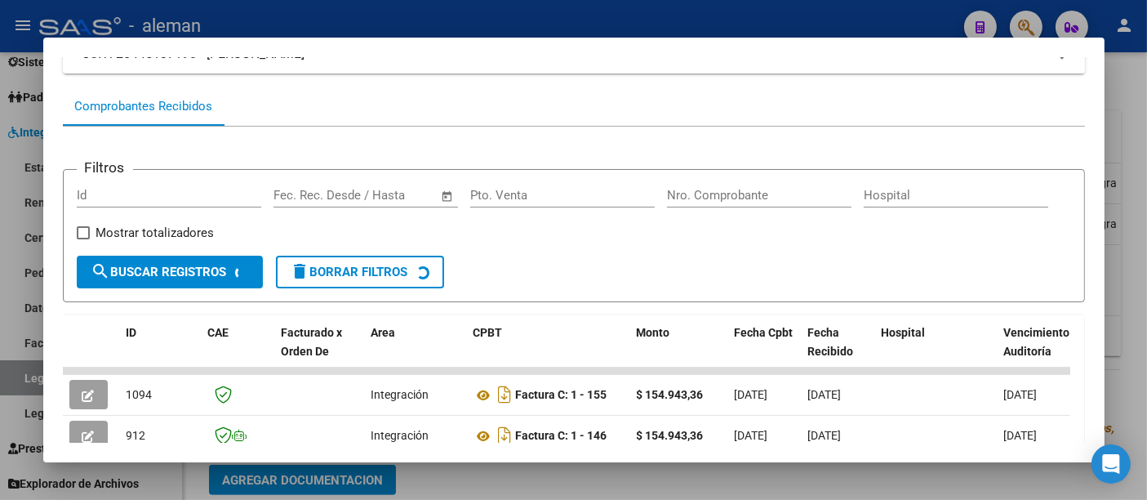
scroll to position [282, 0]
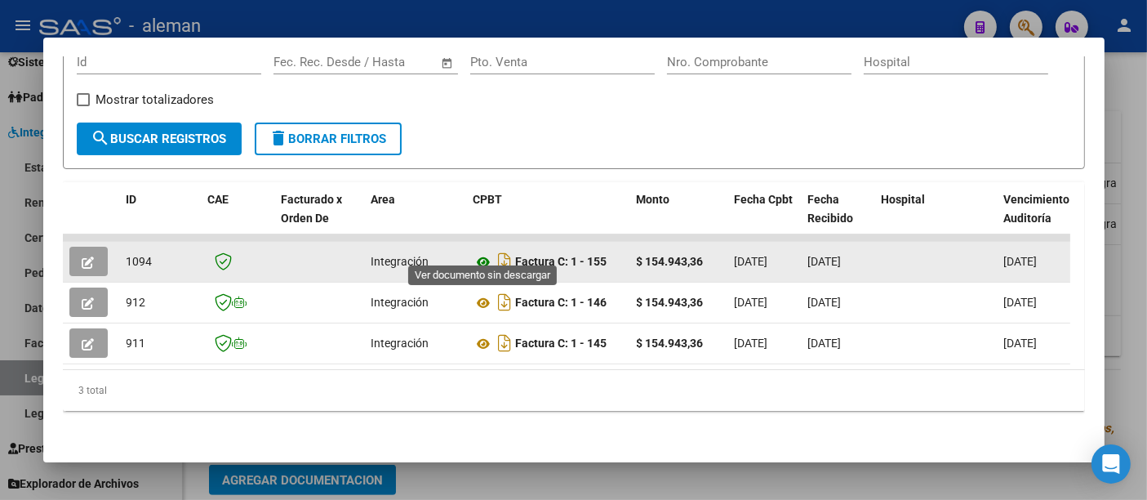
click at [481, 252] on icon at bounding box center [484, 262] width 21 height 20
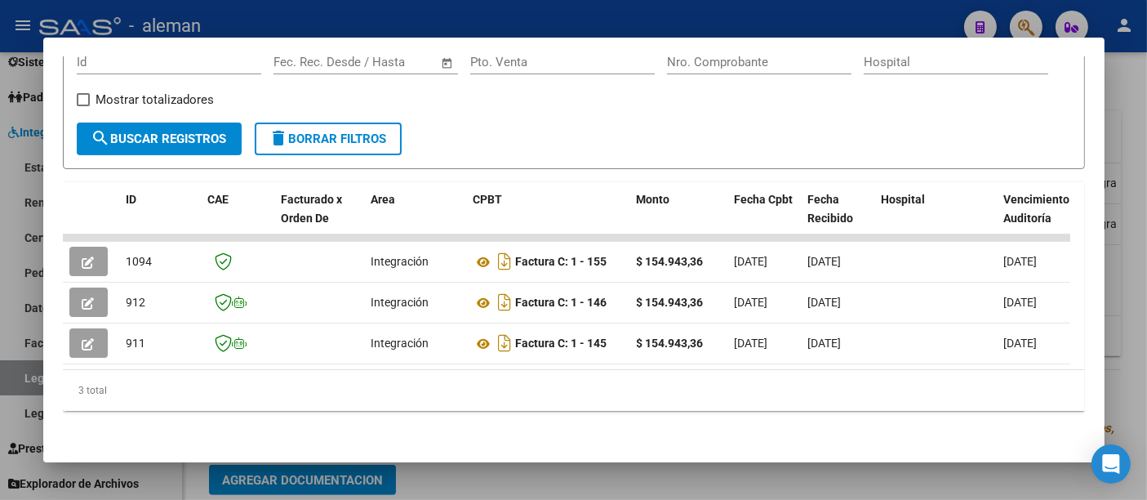
click at [1134, 270] on div at bounding box center [573, 250] width 1147 height 500
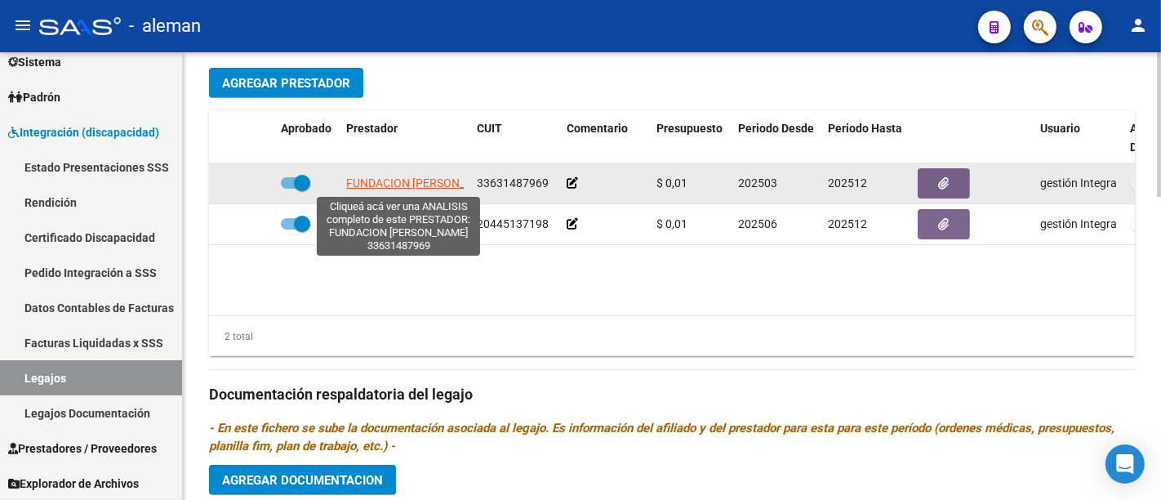
click at [425, 180] on span "FUNDACION TOBIAS" at bounding box center [423, 182] width 154 height 13
type textarea "33631487969"
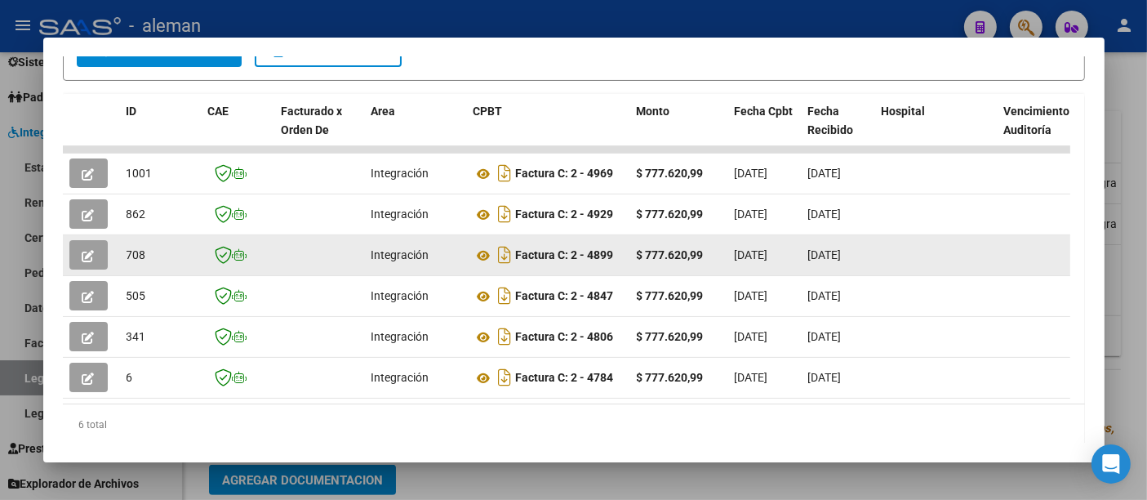
scroll to position [363, 0]
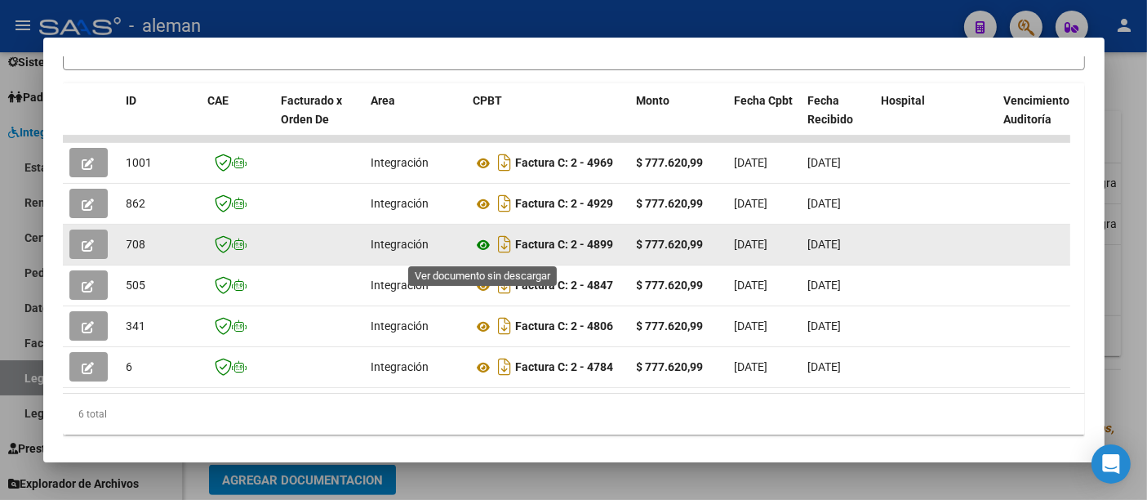
click at [485, 254] on icon at bounding box center [484, 245] width 21 height 20
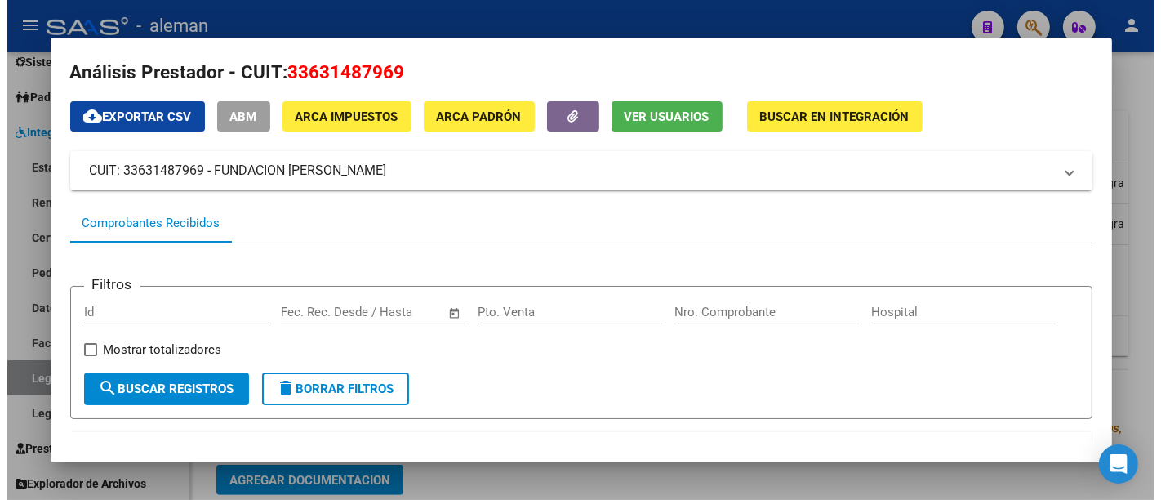
scroll to position [0, 0]
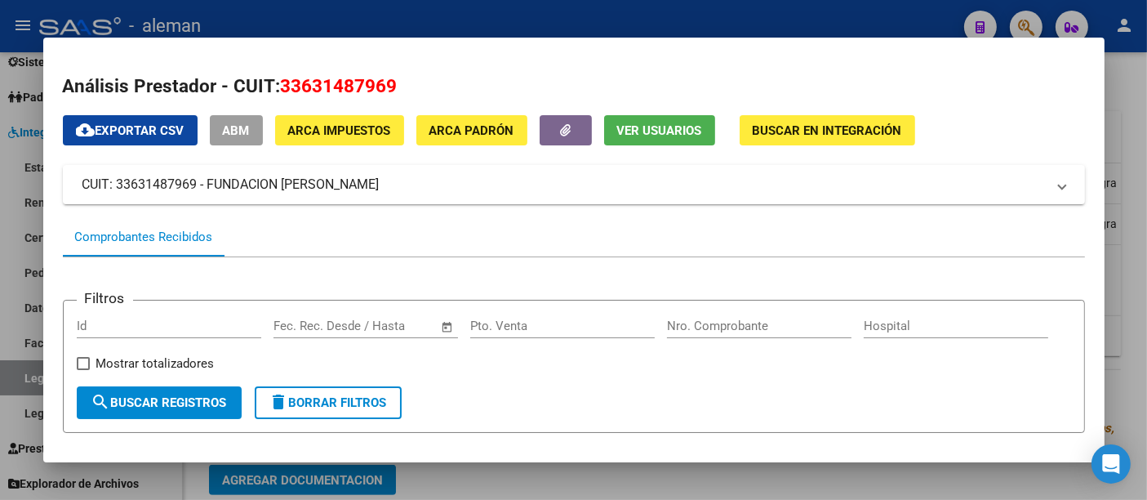
click at [1119, 278] on div at bounding box center [573, 250] width 1147 height 500
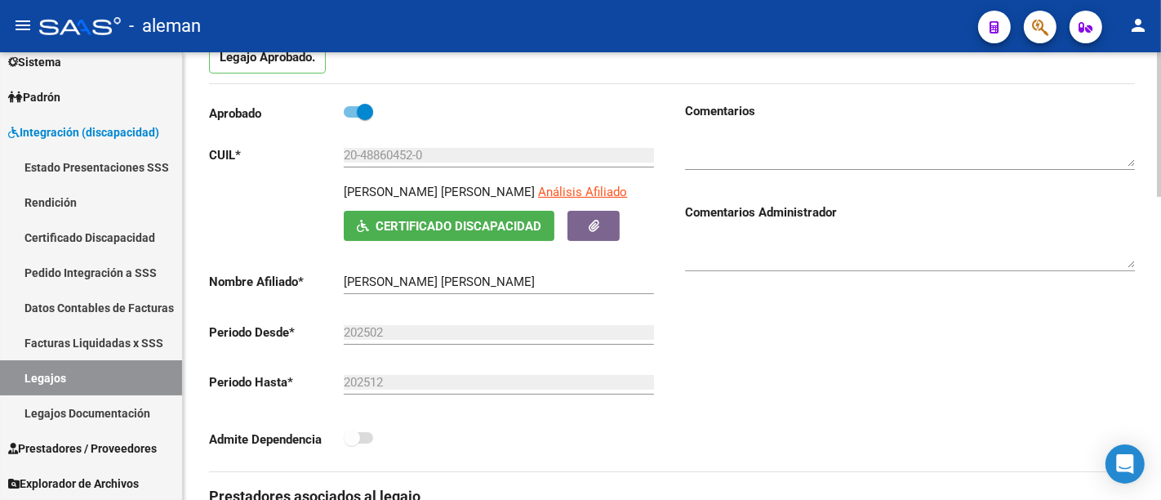
scroll to position [453, 0]
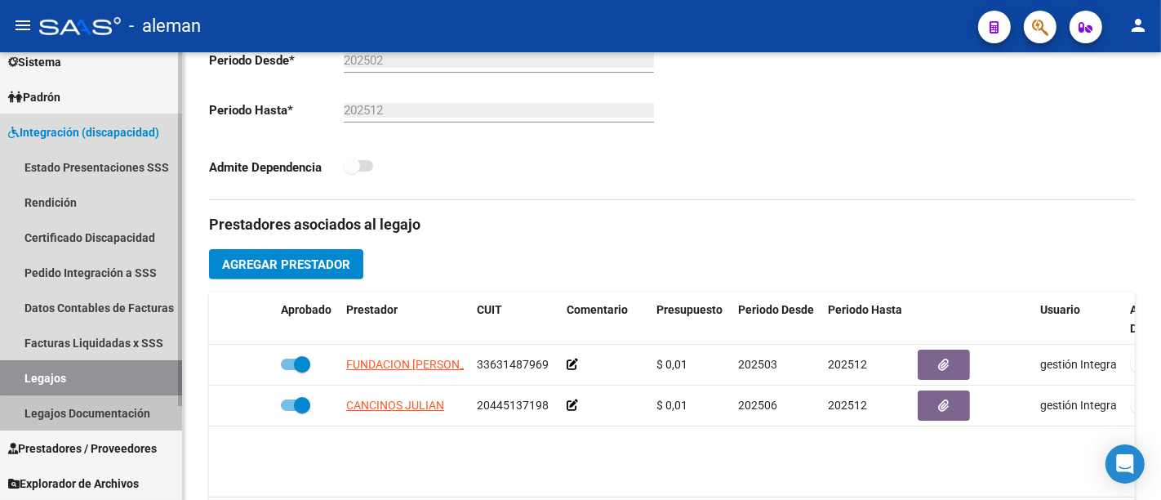
click at [112, 414] on link "Legajos Documentación" at bounding box center [91, 412] width 182 height 35
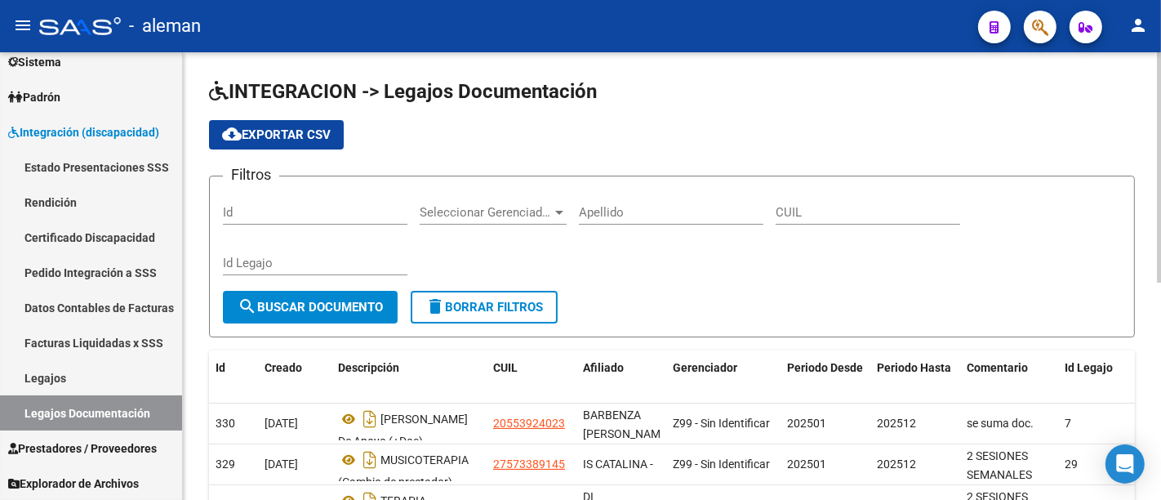
click at [304, 137] on span "cloud_download Exportar CSV" at bounding box center [276, 134] width 109 height 15
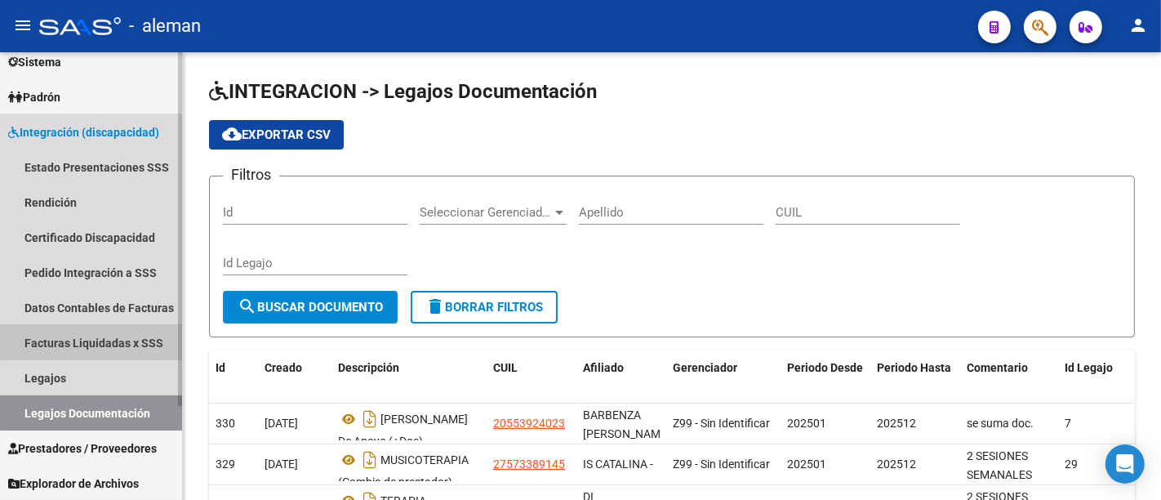
click at [79, 336] on link "Facturas Liquidadas x SSS" at bounding box center [91, 342] width 182 height 35
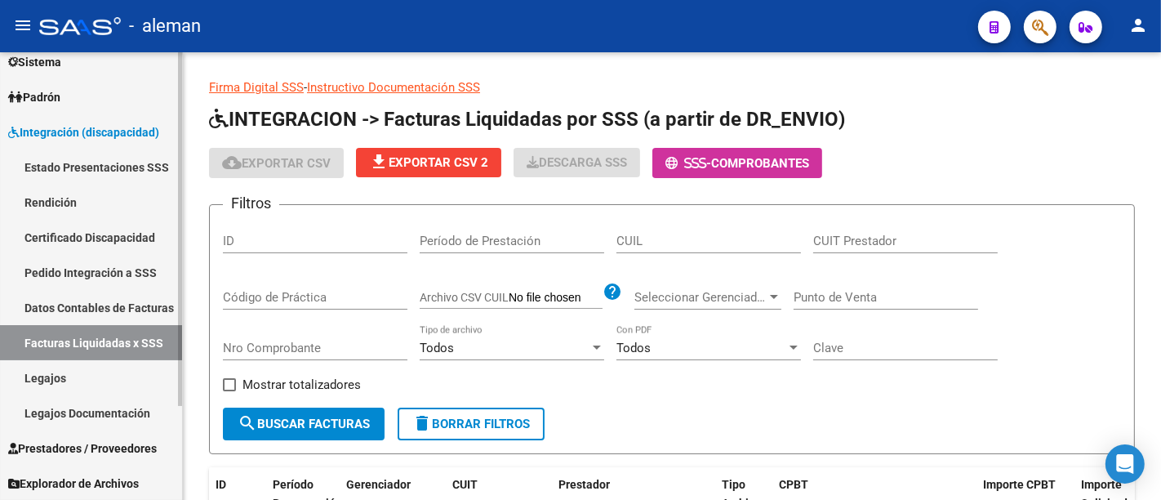
click at [84, 310] on link "Datos Contables de Facturas" at bounding box center [91, 307] width 182 height 35
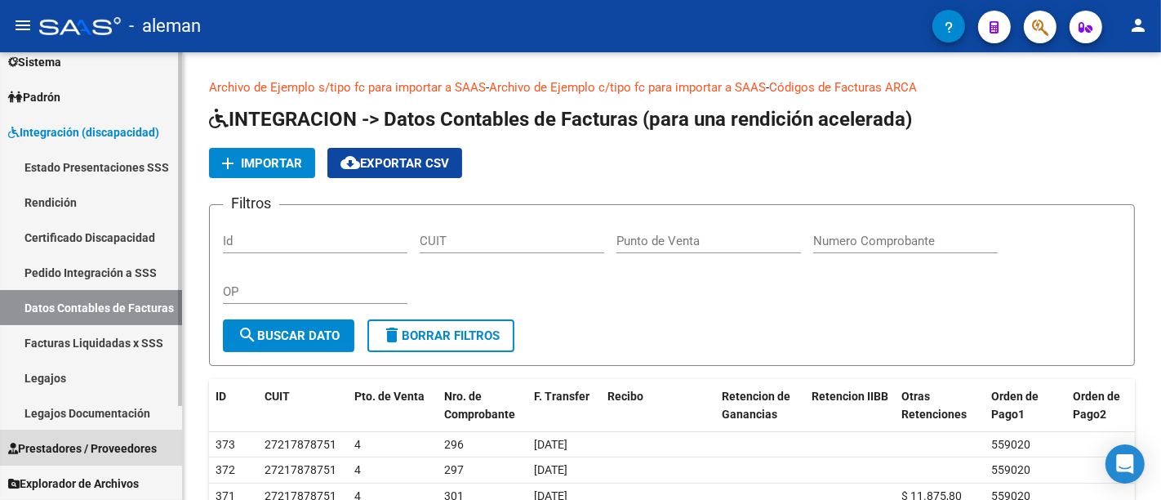
click at [86, 442] on span "Prestadores / Proveedores" at bounding box center [82, 448] width 149 height 18
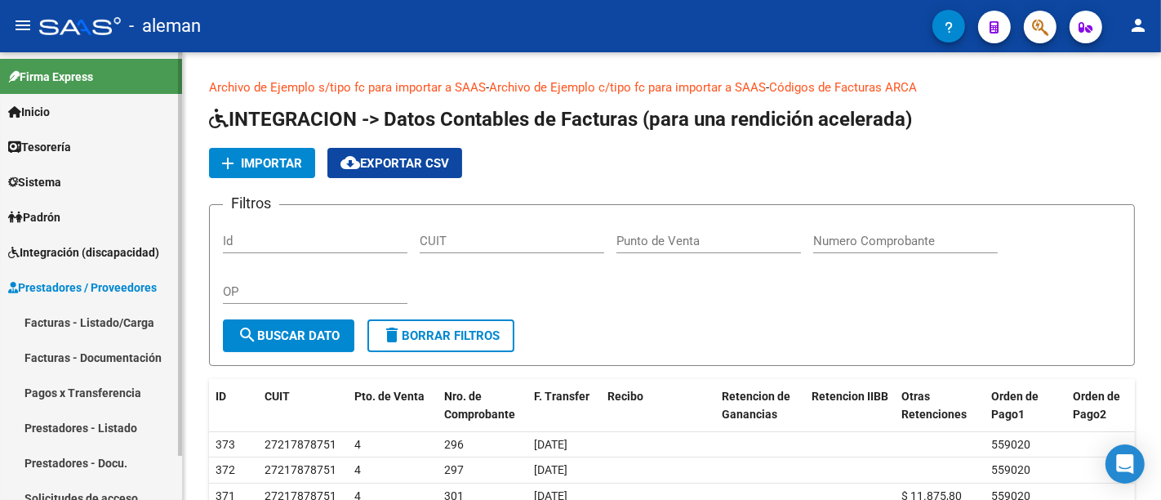
click at [77, 123] on link "Inicio" at bounding box center [91, 111] width 182 height 35
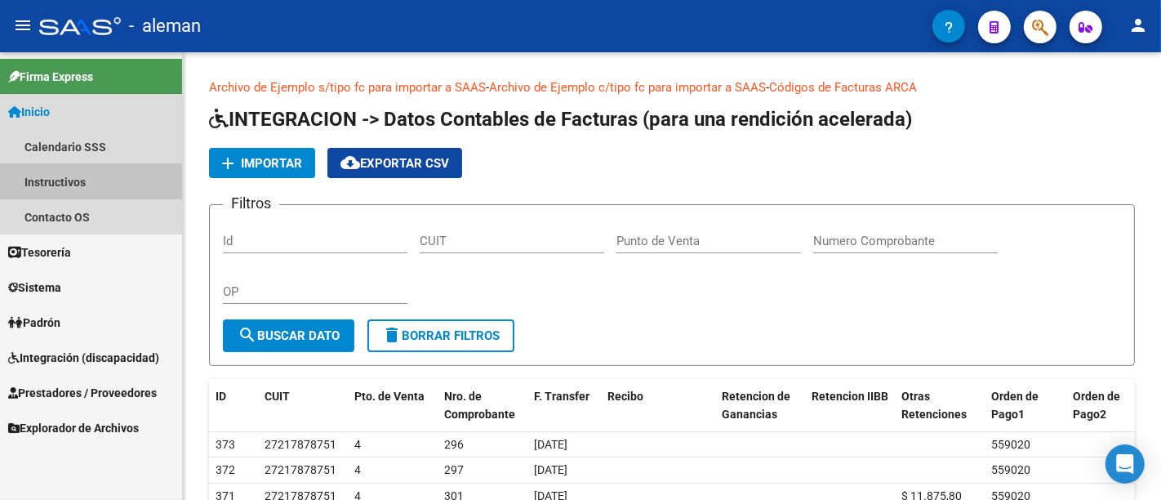
click at [42, 192] on link "Instructivos" at bounding box center [91, 181] width 182 height 35
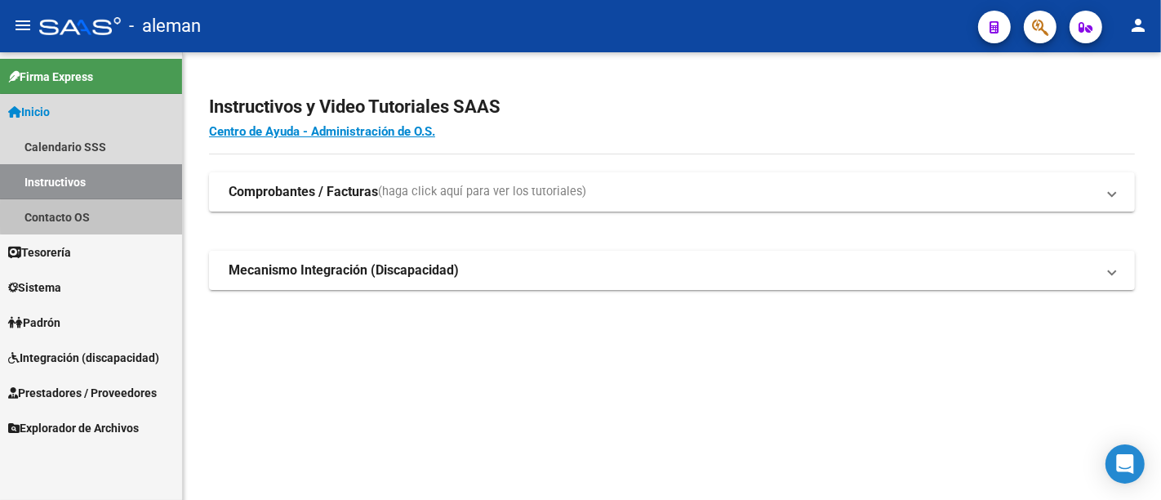
drag, startPoint x: 95, startPoint y: 216, endPoint x: 101, endPoint y: 207, distance: 10.5
click at [95, 217] on link "Contacto OS" at bounding box center [91, 216] width 182 height 35
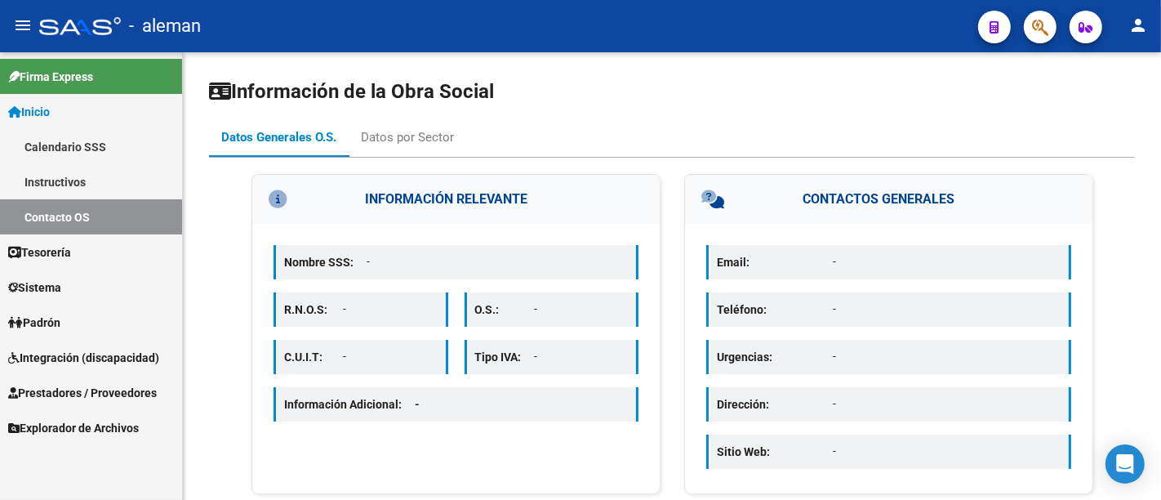
click at [96, 297] on link "Sistema" at bounding box center [91, 287] width 182 height 35
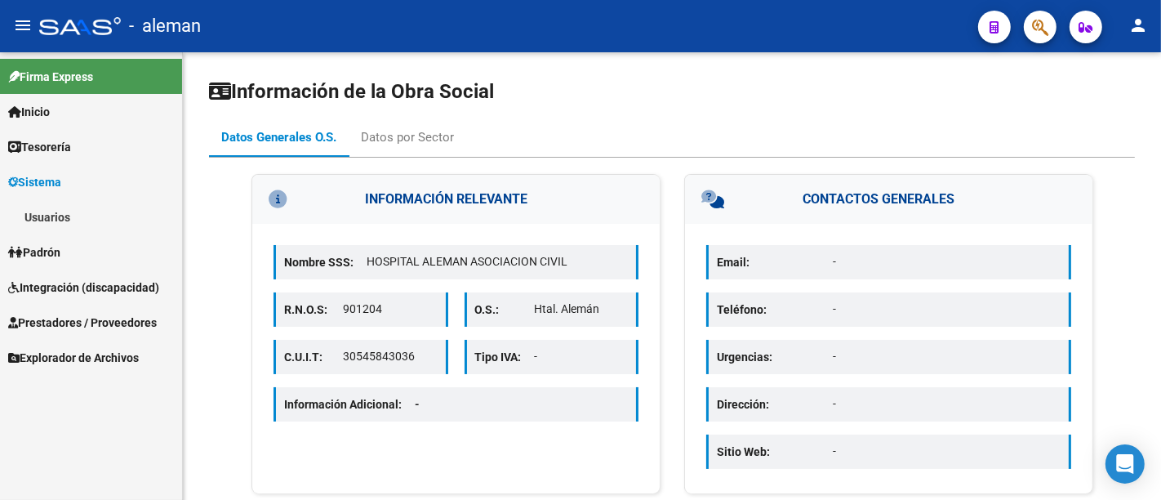
click at [78, 110] on link "Inicio" at bounding box center [91, 111] width 182 height 35
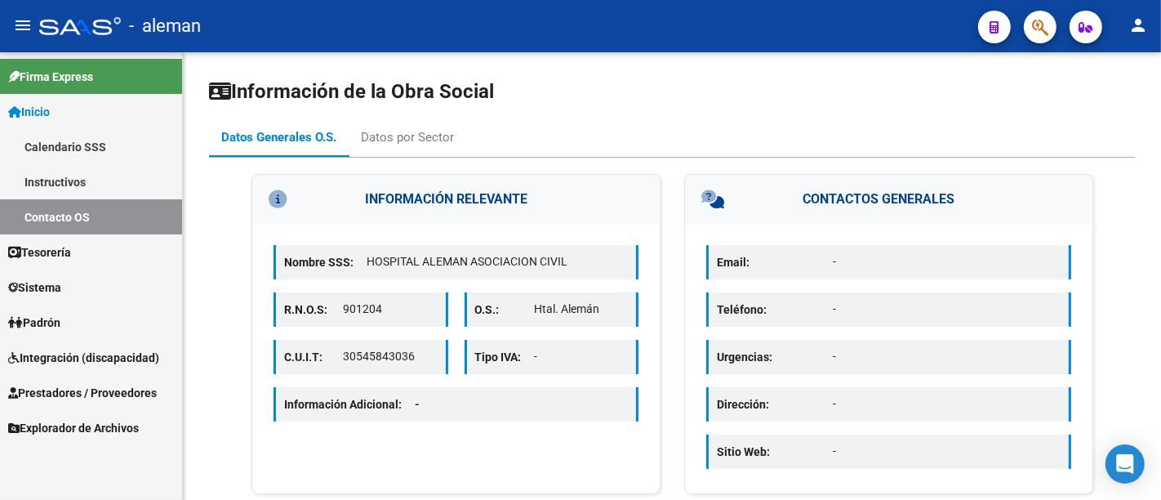
click at [68, 167] on link "Instructivos" at bounding box center [91, 181] width 182 height 35
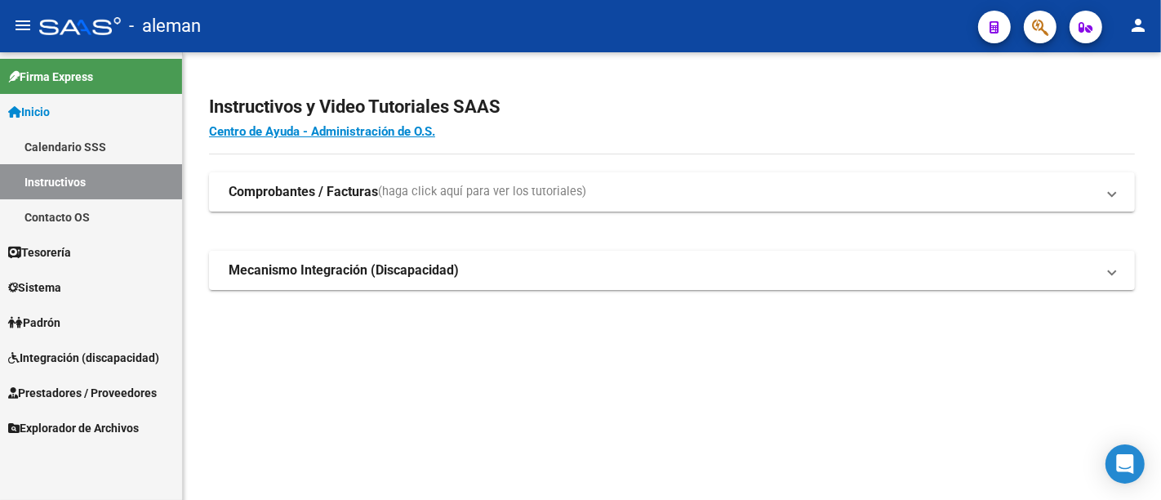
click at [69, 214] on link "Contacto OS" at bounding box center [91, 216] width 182 height 35
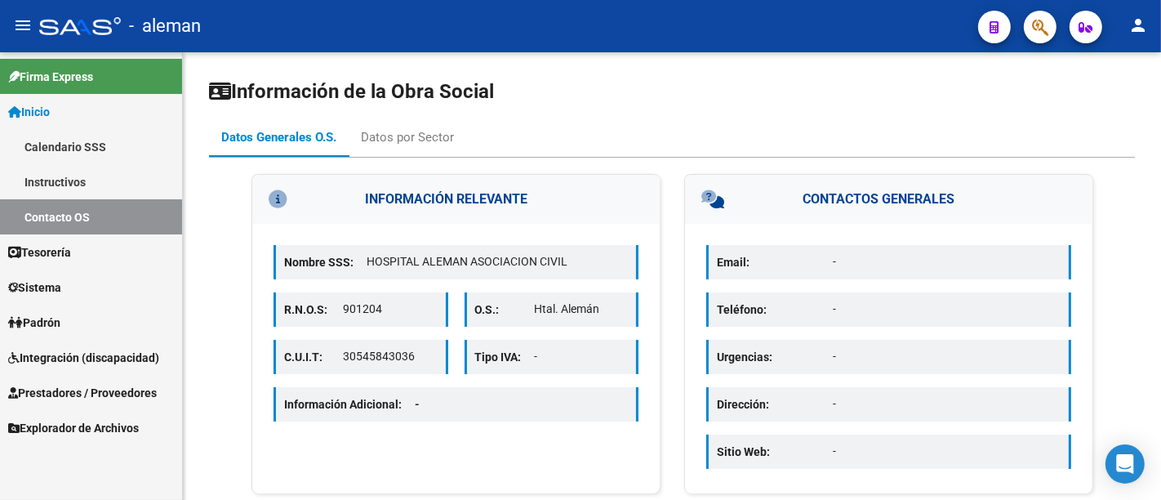
click at [82, 154] on link "Calendario SSS" at bounding box center [91, 146] width 182 height 35
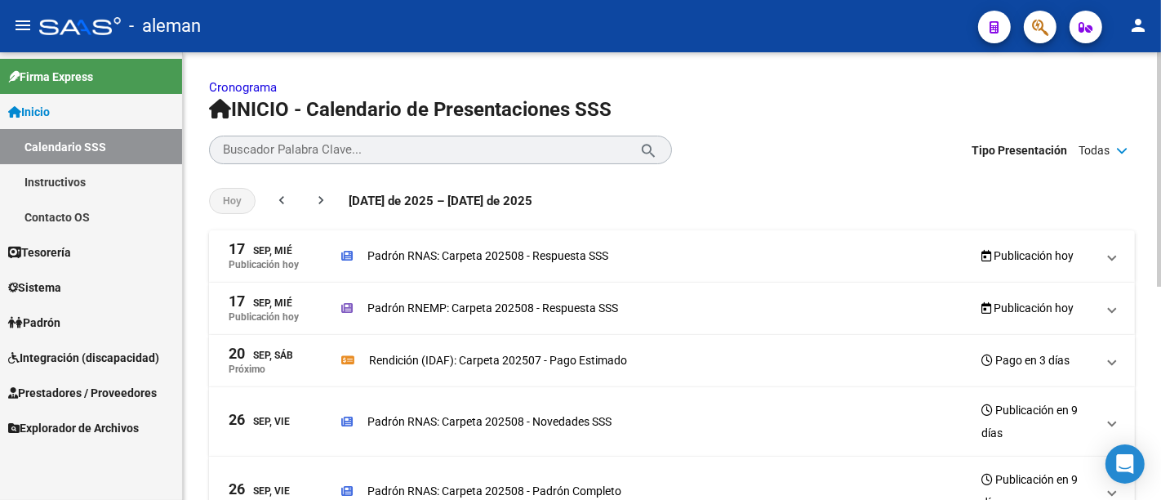
scroll to position [91, 0]
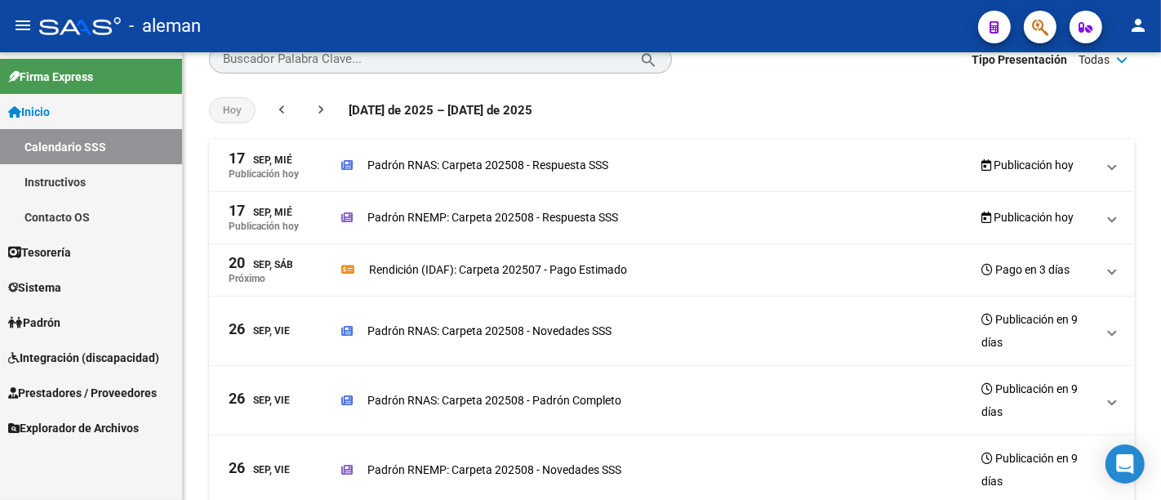
click at [80, 331] on link "Padrón" at bounding box center [91, 322] width 182 height 35
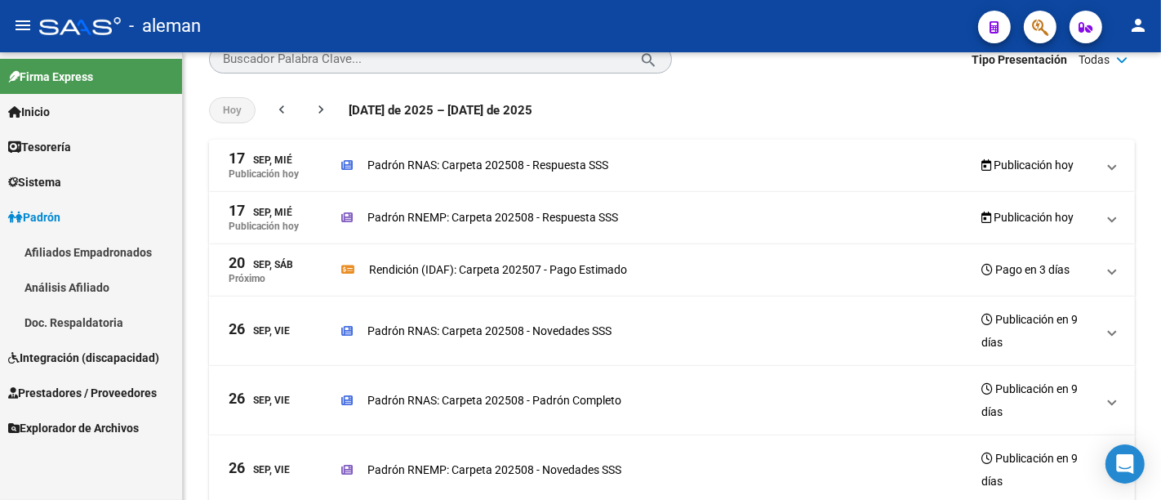
click at [112, 354] on span "Integración (discapacidad)" at bounding box center [83, 358] width 151 height 18
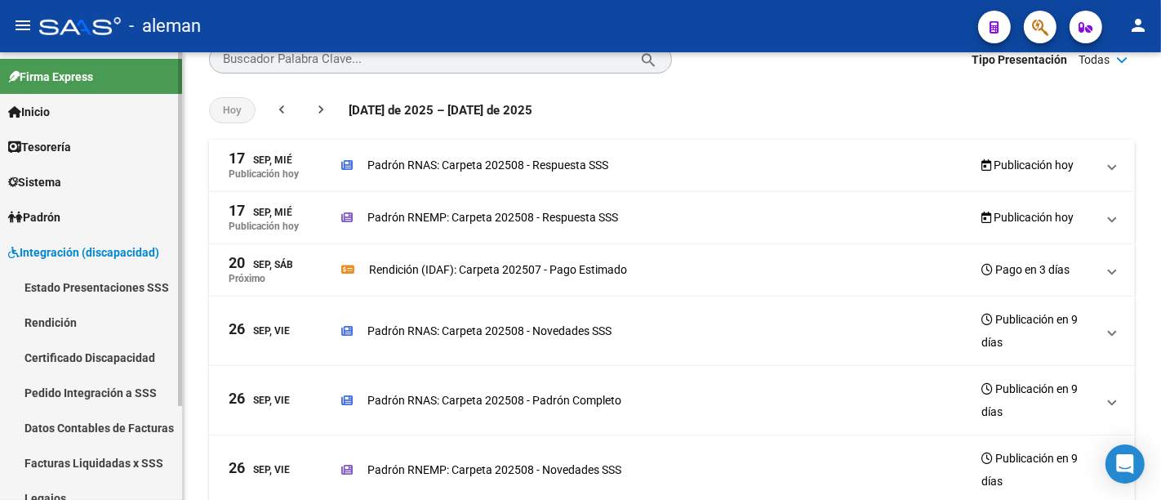
click at [76, 314] on link "Rendición" at bounding box center [91, 322] width 182 height 35
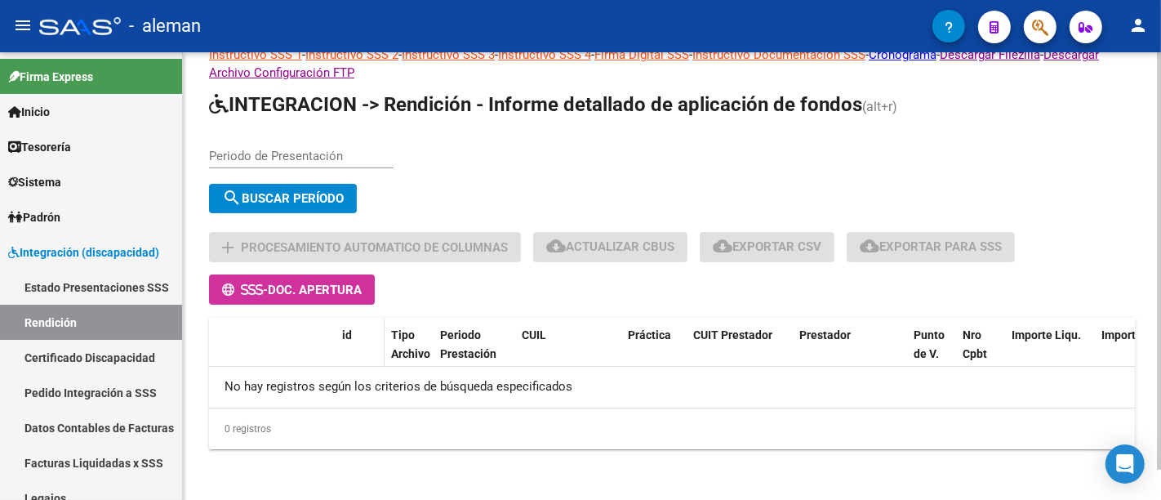
scroll to position [52, 0]
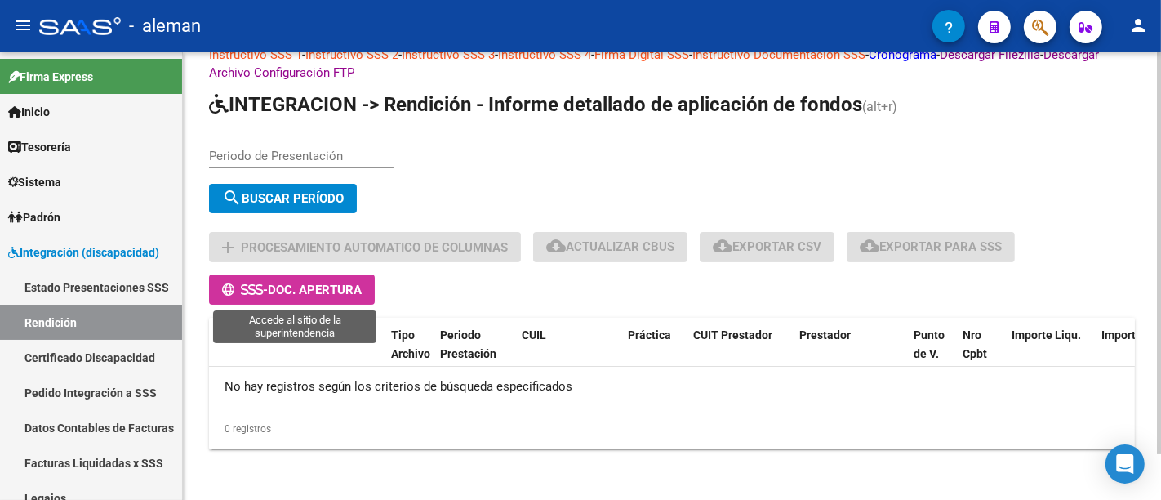
click at [332, 287] on span "Doc. Apertura" at bounding box center [315, 290] width 94 height 15
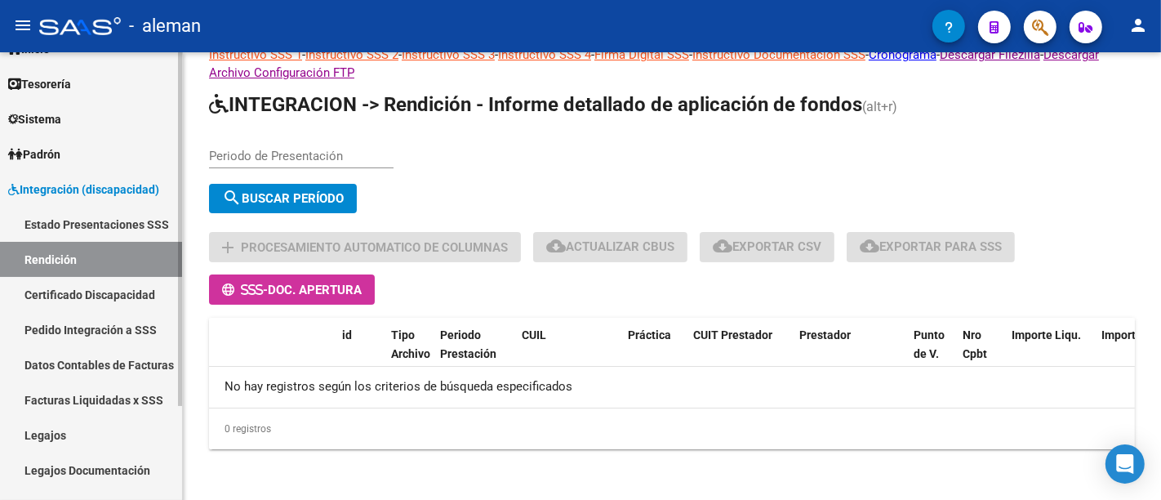
scroll to position [120, 0]
